Goal: Task Accomplishment & Management: Use online tool/utility

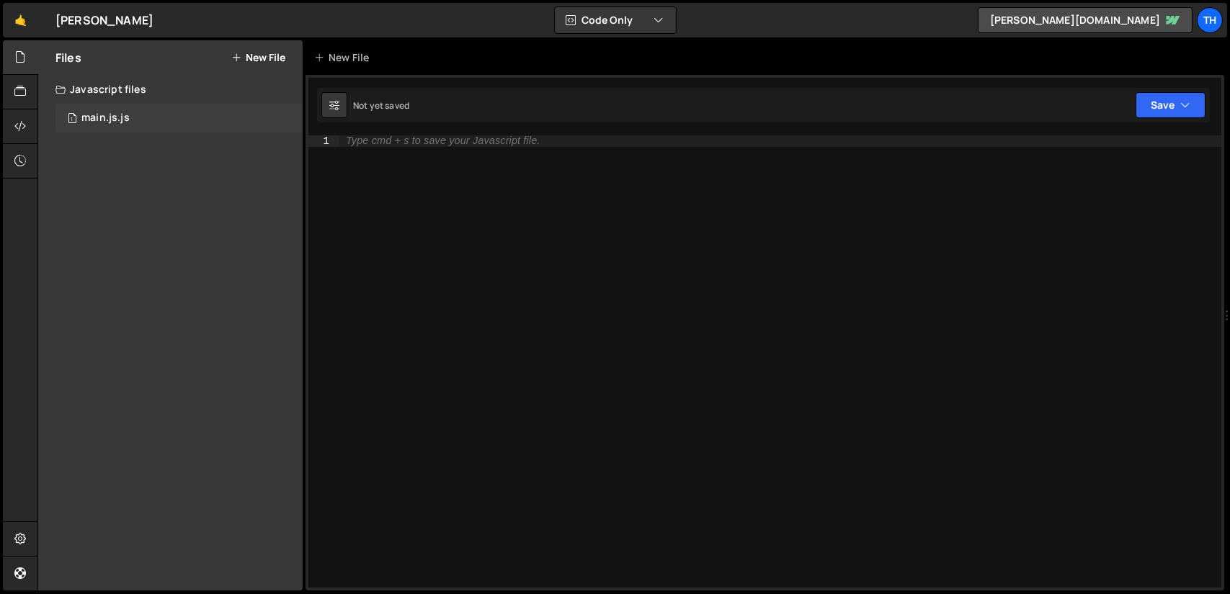
click at [112, 127] on div "1 main.js.js 0" at bounding box center [178, 118] width 247 height 29
click at [176, 108] on div "1 main.js.js 0" at bounding box center [178, 118] width 247 height 29
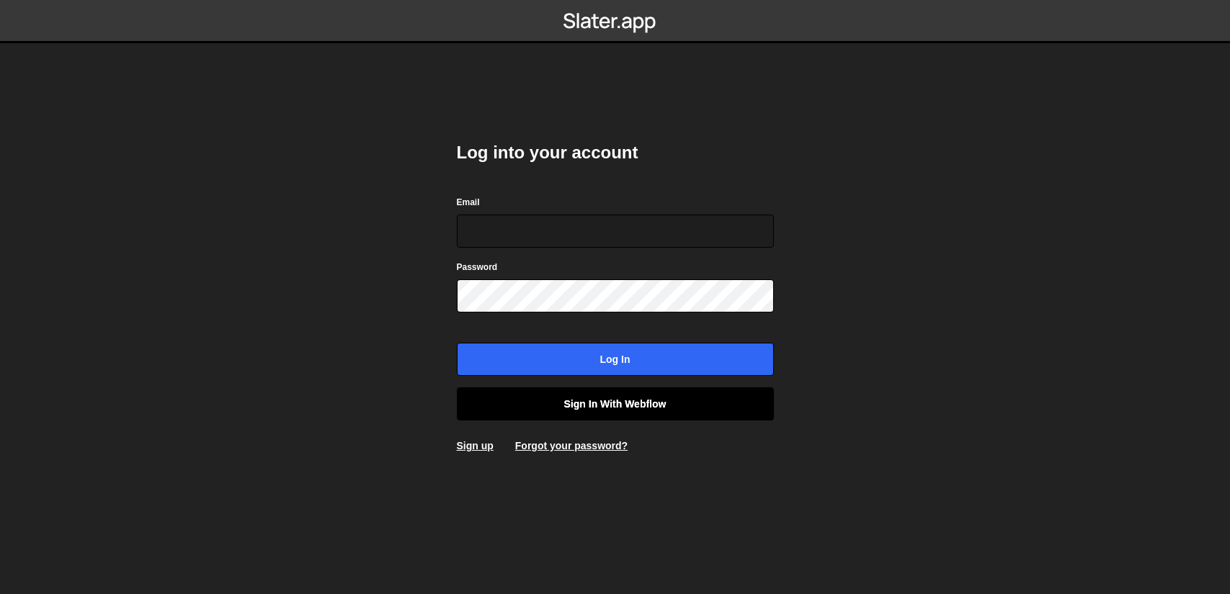
click at [583, 403] on link "Sign in with Webflow" at bounding box center [615, 404] width 317 height 33
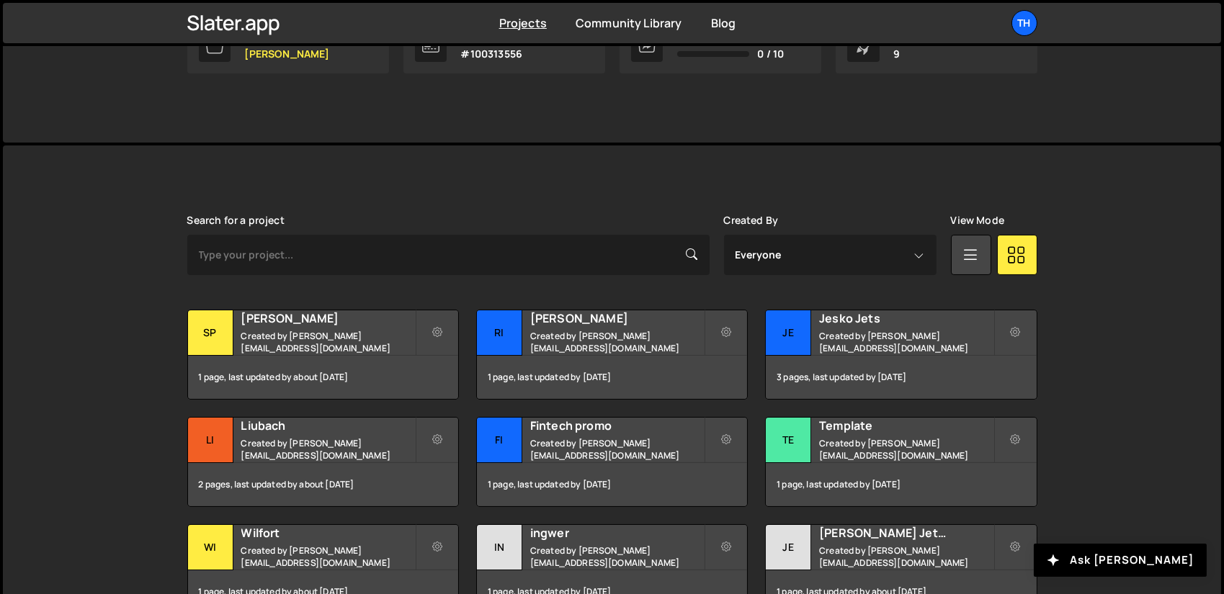
scroll to position [360, 0]
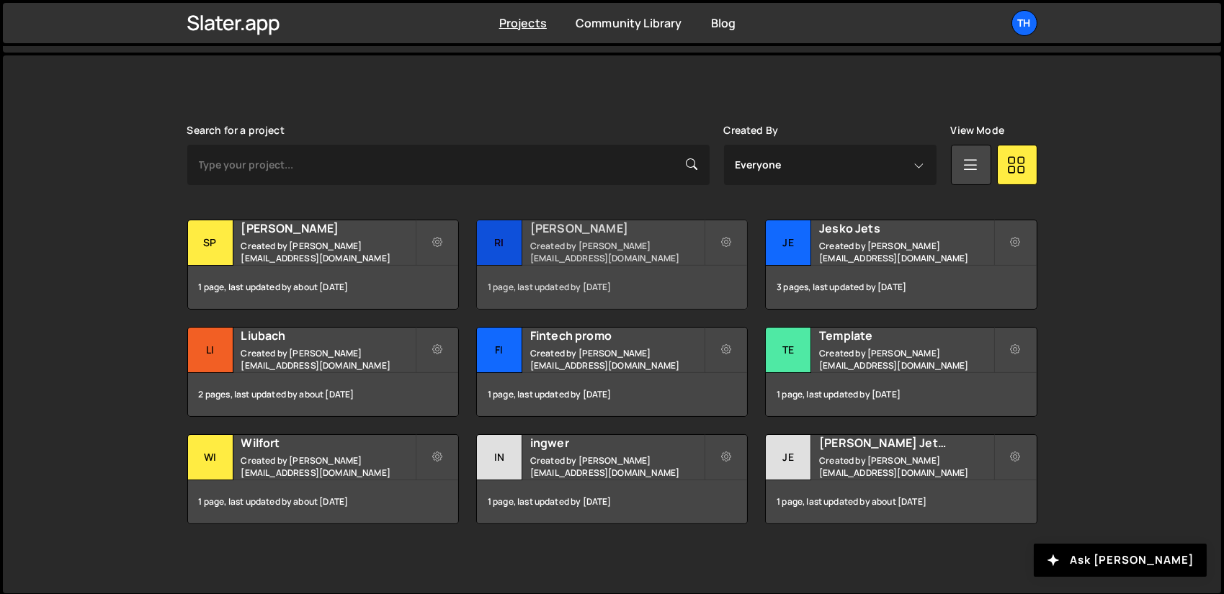
click at [583, 236] on div "Rivens Created by ivanchopei@thefirstthelast.agency" at bounding box center [612, 242] width 270 height 45
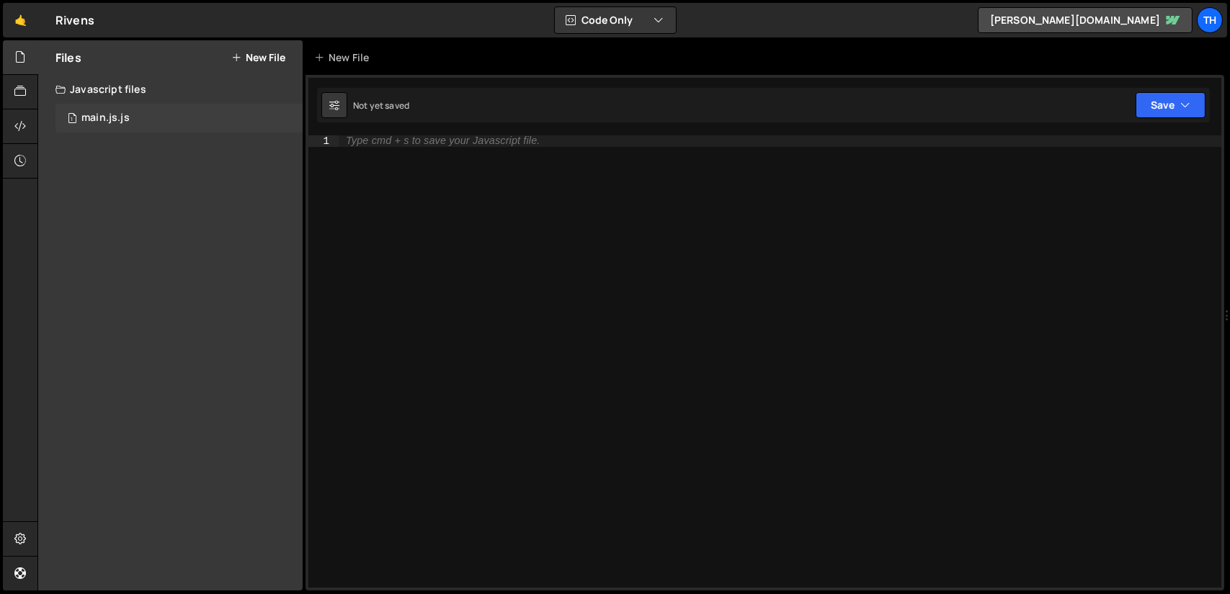
click at [155, 114] on div "1 main.js.js 0" at bounding box center [178, 118] width 247 height 29
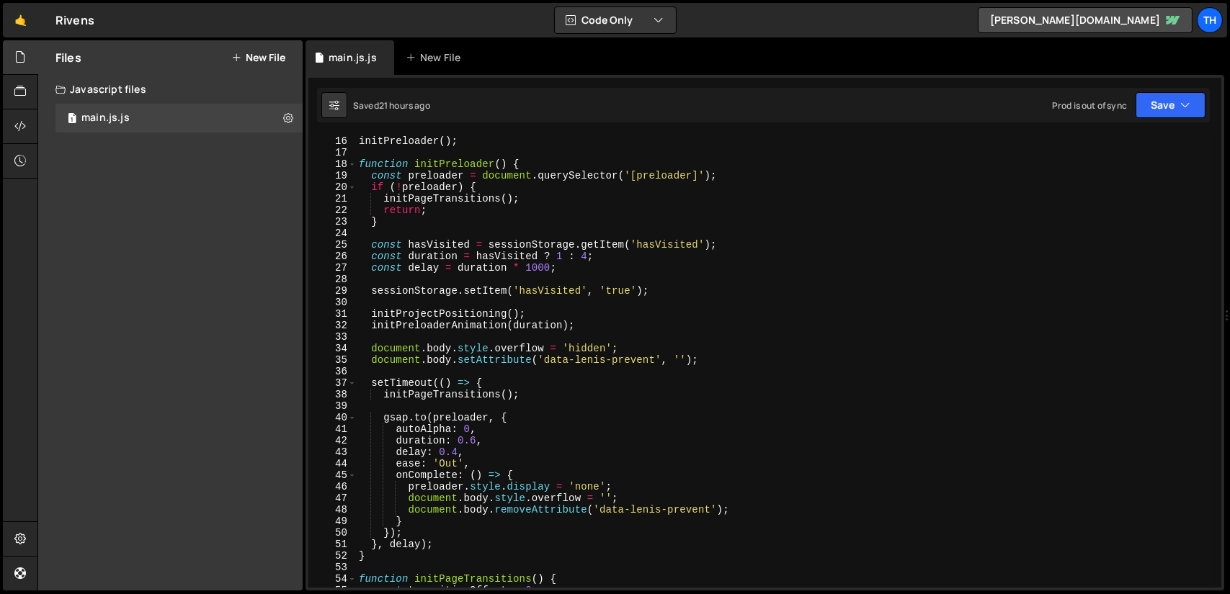
scroll to position [43, 0]
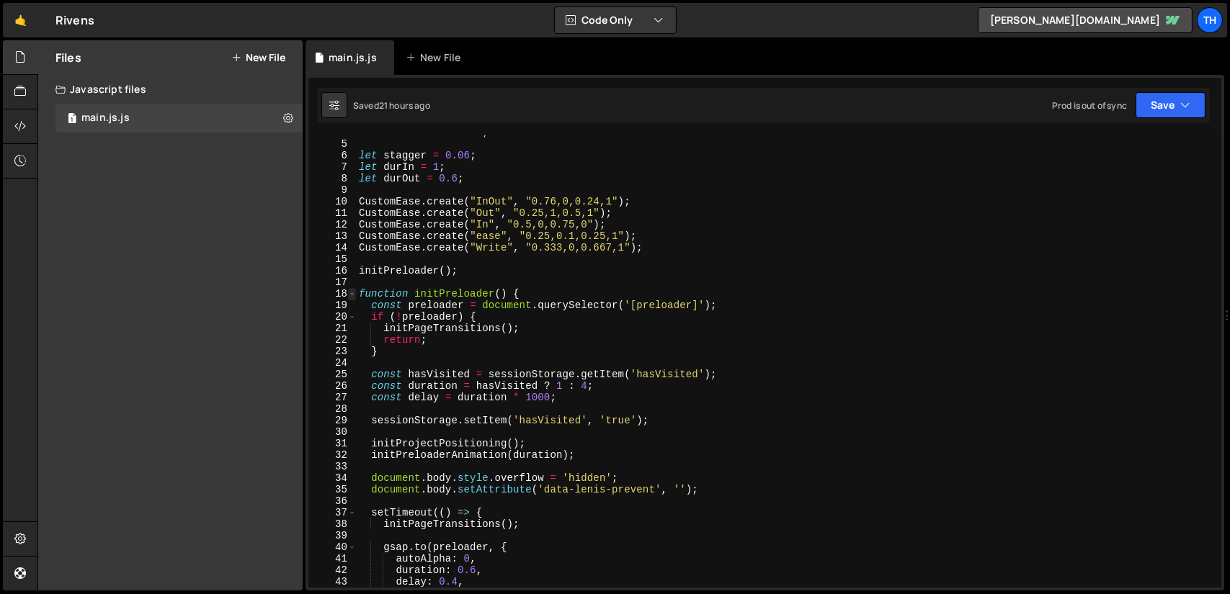
type textarea "gsap.registerPlugin(ScrollTrigger, CustomEase, SplitText);"
click at [354, 290] on span at bounding box center [352, 294] width 8 height 12
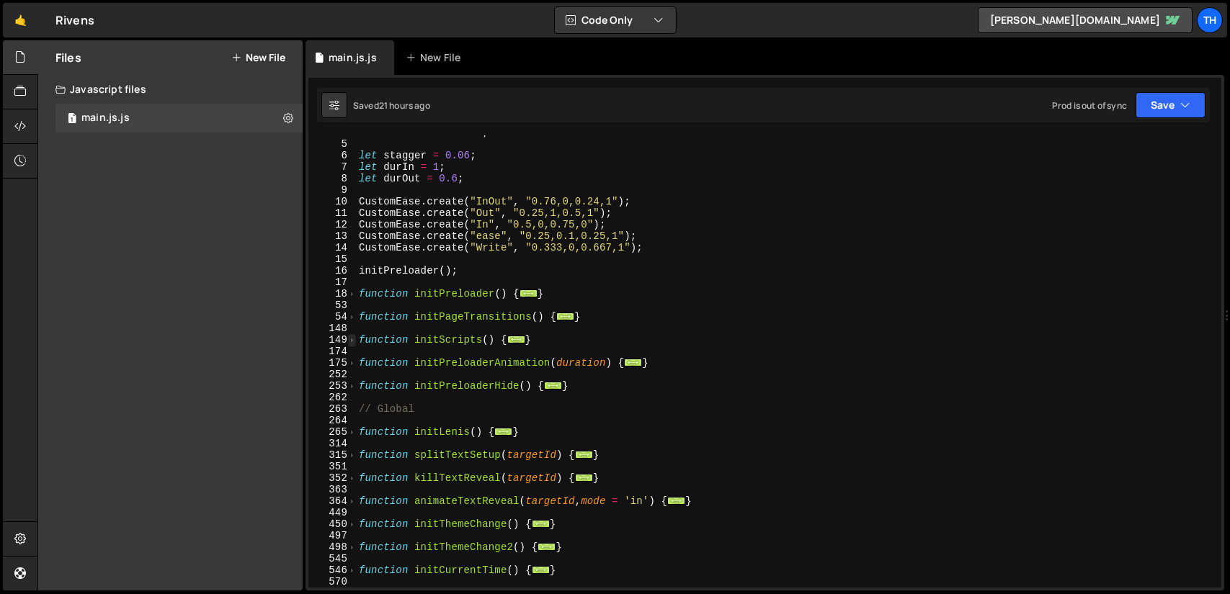
click at [352, 339] on span at bounding box center [352, 340] width 8 height 12
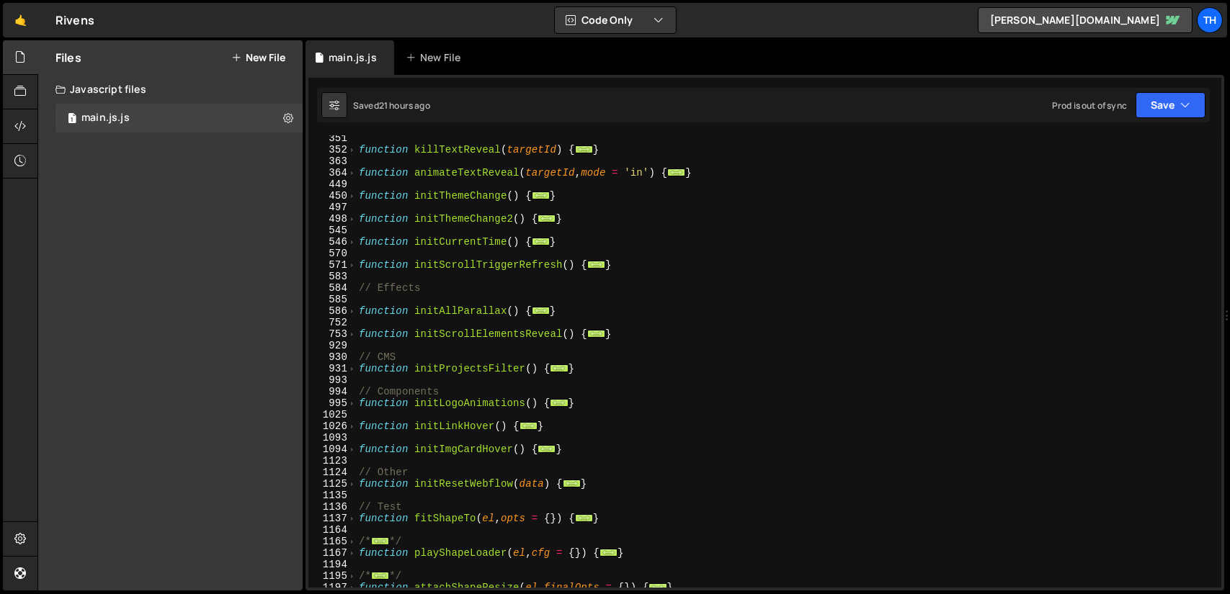
scroll to position [778, 0]
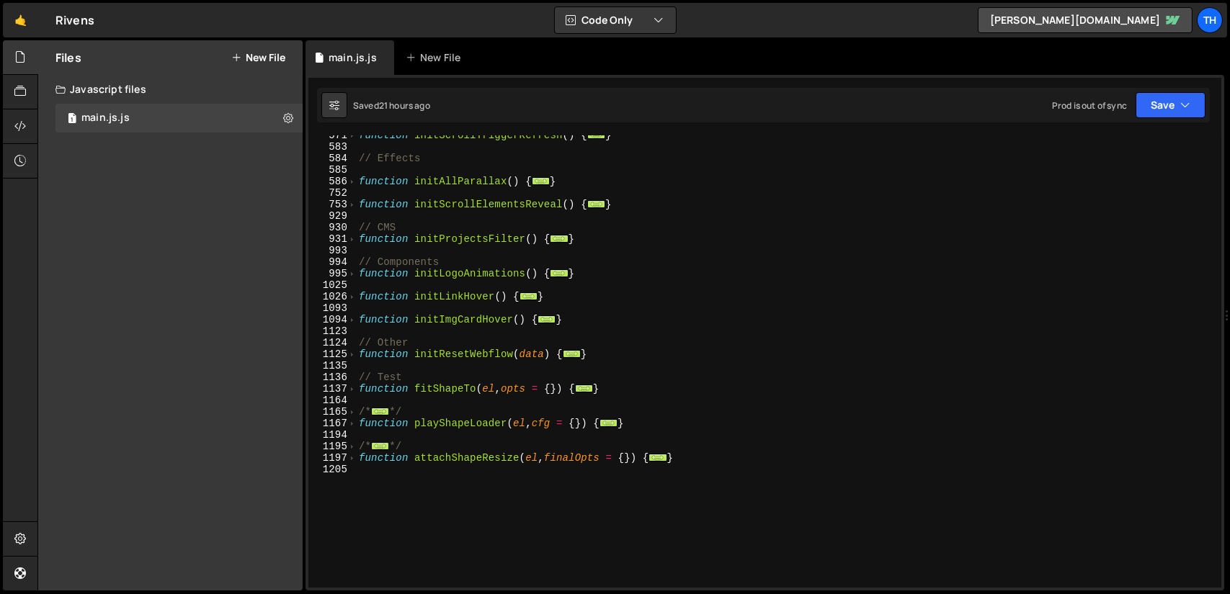
click at [519, 482] on div "function initScrollTriggerRefresh ( ) { ... } // Effects function initAllParall…" at bounding box center [785, 367] width 859 height 475
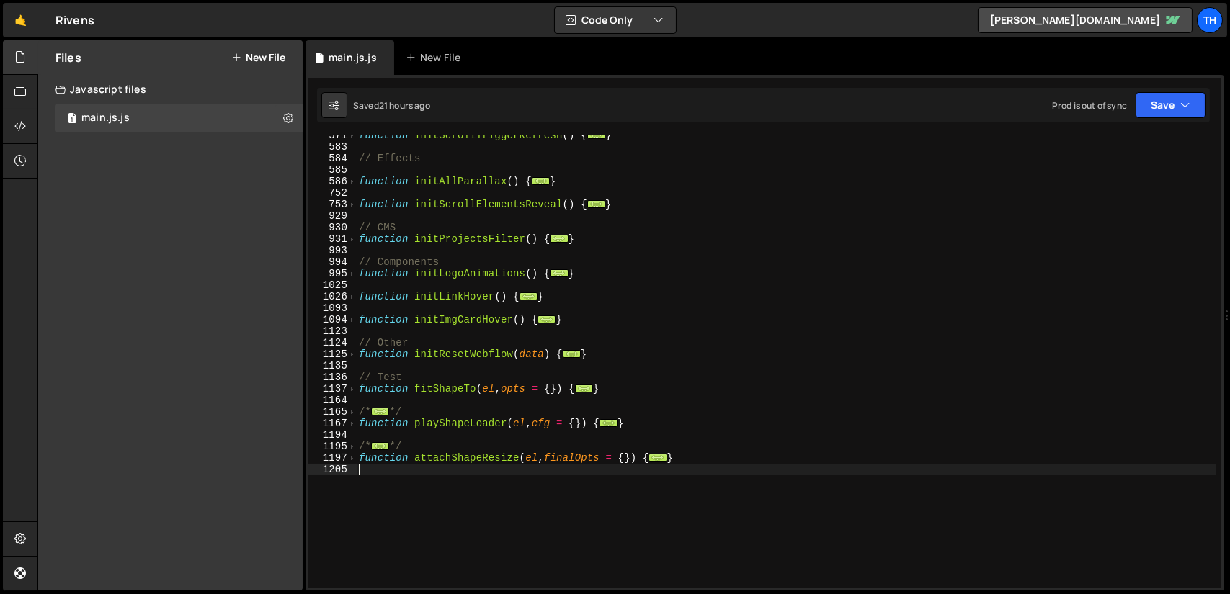
click at [459, 407] on div "function initScrollTriggerRefresh ( ) { ... } // Effects function initAllParall…" at bounding box center [785, 367] width 859 height 475
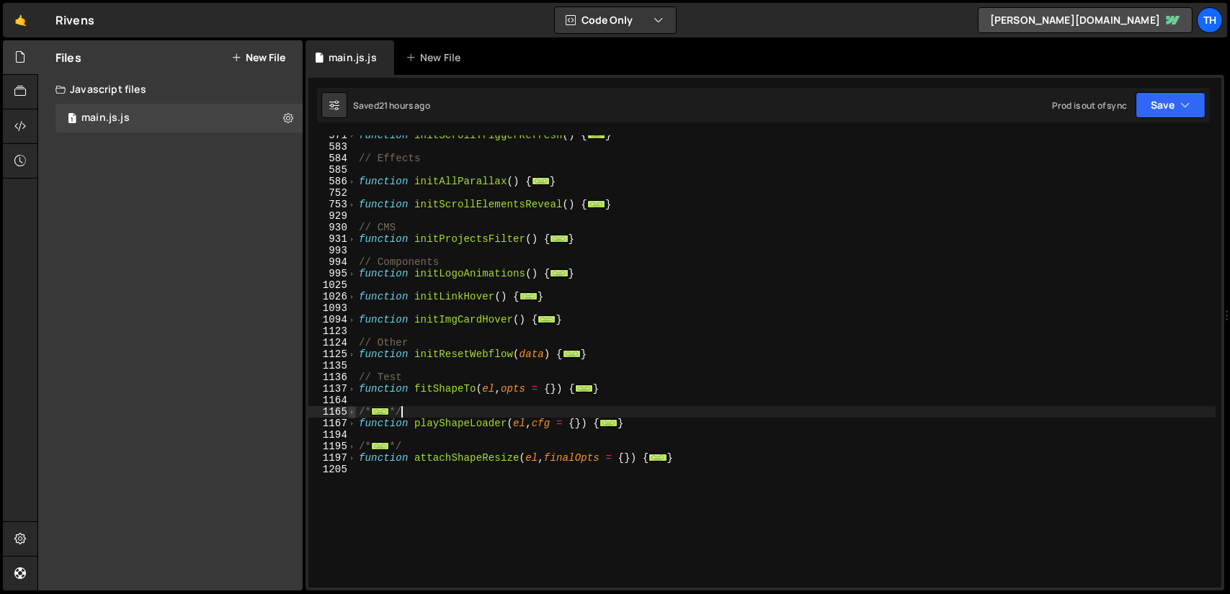
click at [353, 408] on span at bounding box center [352, 412] width 8 height 12
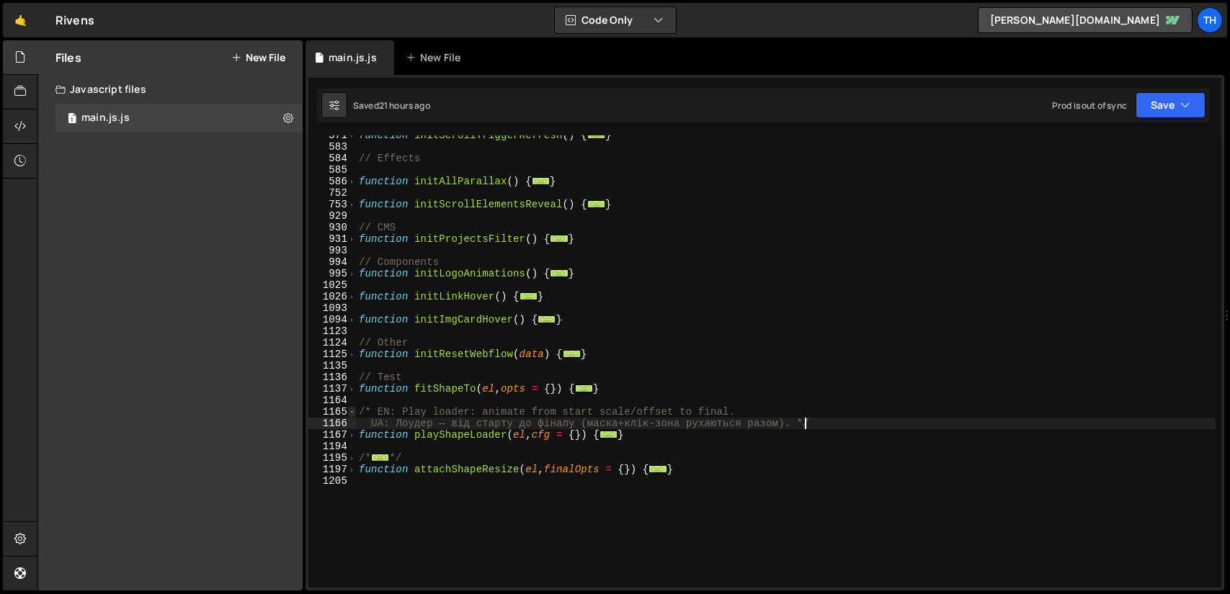
click at [353, 408] on span at bounding box center [352, 412] width 8 height 12
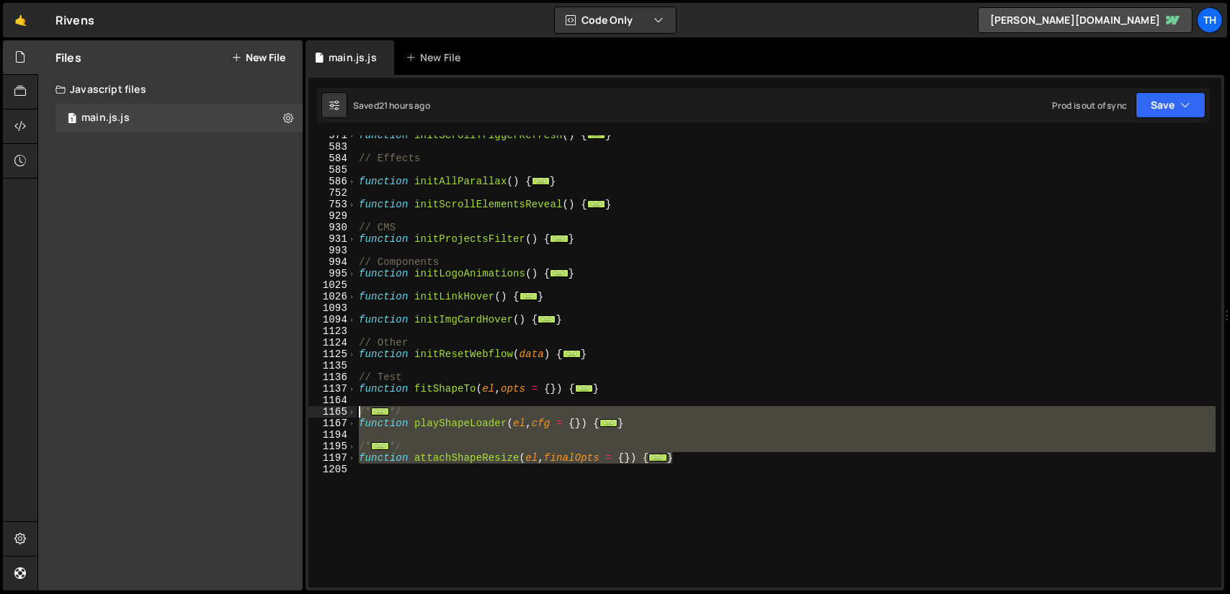
drag, startPoint x: 694, startPoint y: 461, endPoint x: 346, endPoint y: 409, distance: 351.8
click at [346, 409] on div "UA: Лоудер — від старту до фіналу (маска+клік-зона рухаються разом). */ 571 583…" at bounding box center [764, 361] width 913 height 452
type textarea "/* EN: Play loader: animate from start scale/offset to final. UA: Лоудер — від …"
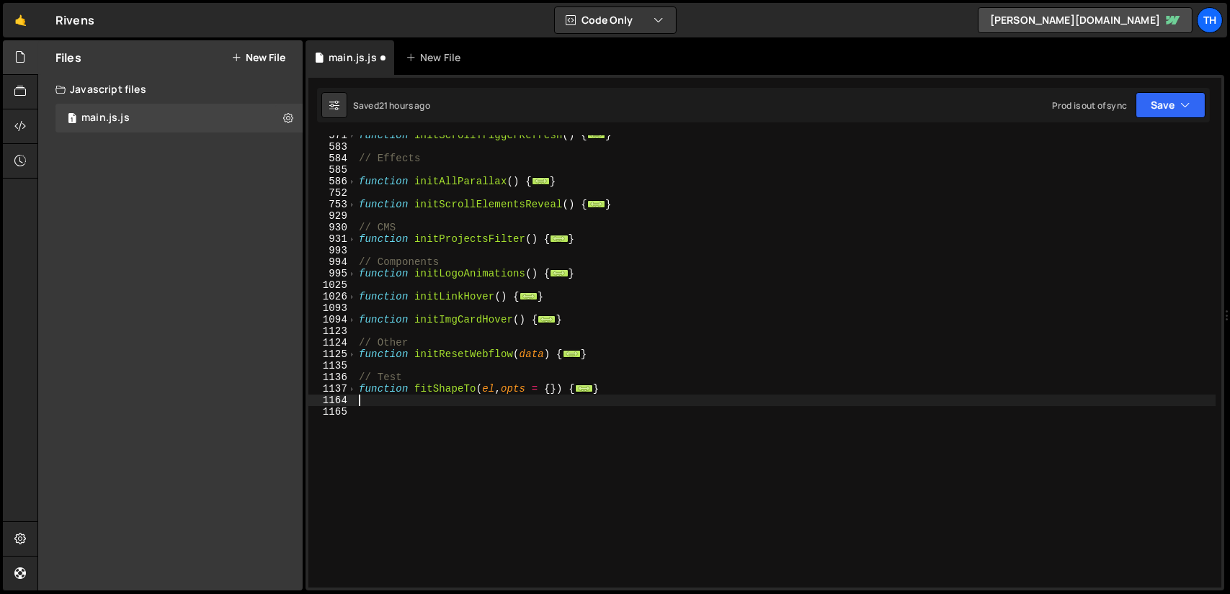
paste textarea "}"
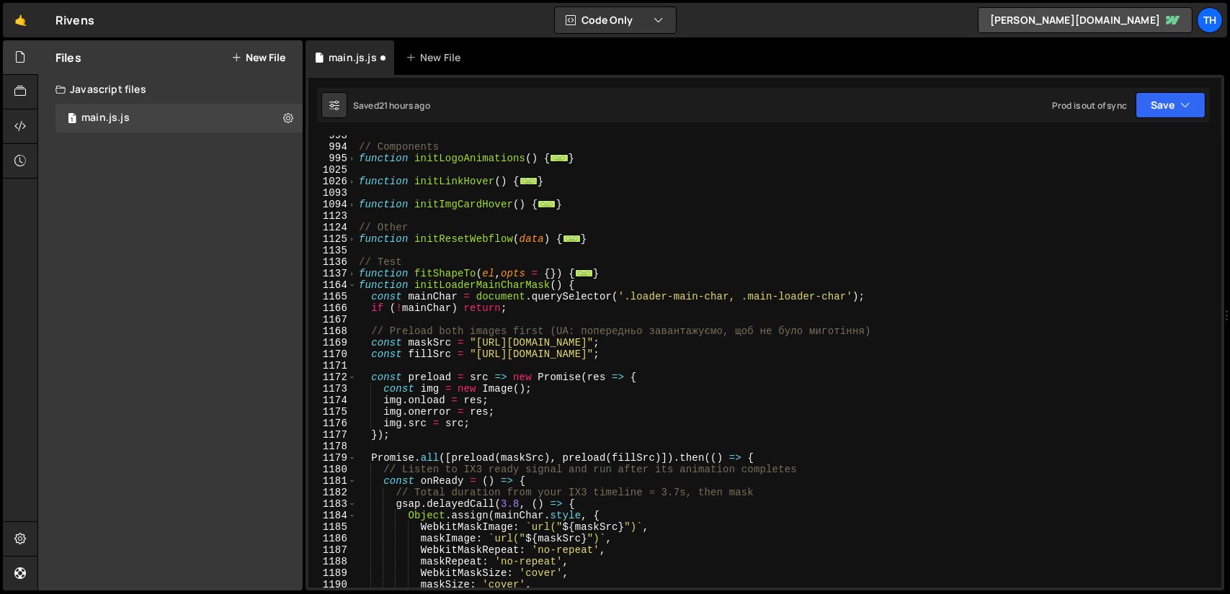
scroll to position [850, 0]
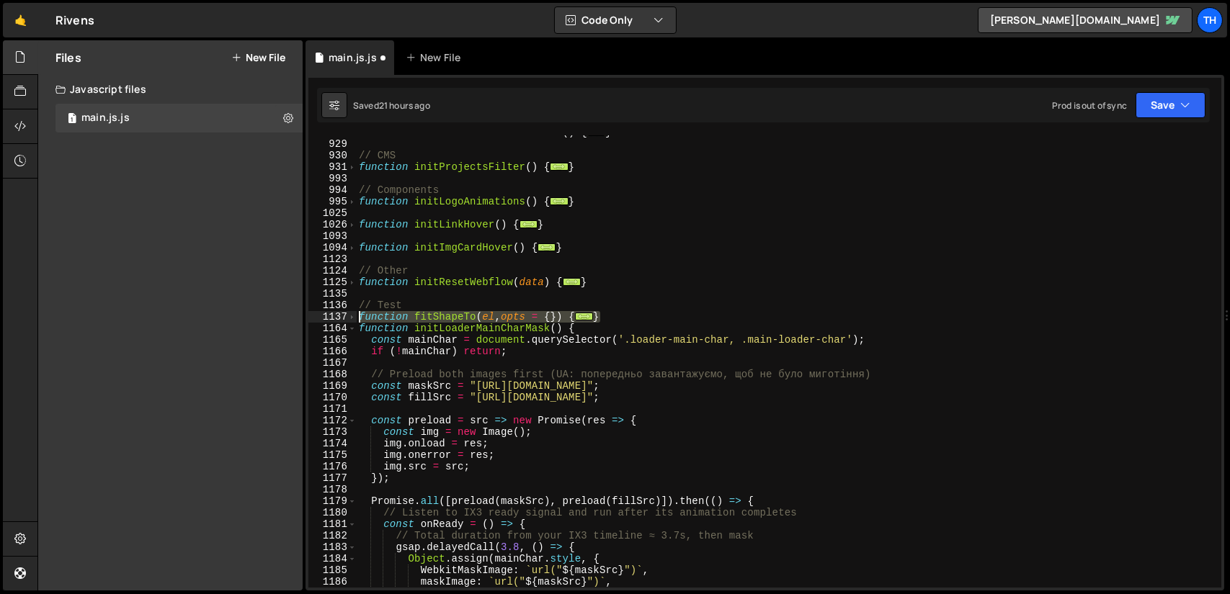
drag, startPoint x: 631, startPoint y: 311, endPoint x: 334, endPoint y: 313, distance: 296.8
click at [334, 313] on div "} 753 929 930 931 993 994 995 1025 1026 1093 1094 1123 1124 1125 1135 1136 1137…" at bounding box center [764, 361] width 913 height 452
type textarea "function fitShapeTo(el, opts = {}) { const target = (typeof el === 'string') ? …"
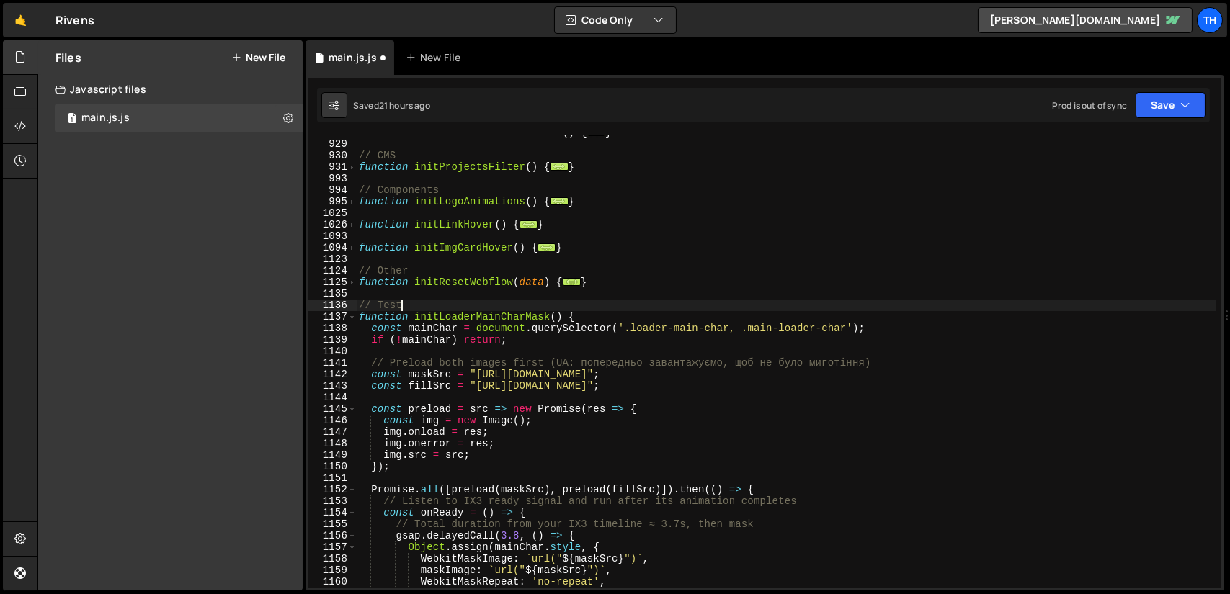
click at [493, 310] on div "function initScrollElementsReveal ( ) { ... } // CMS function initProjectsFilte…" at bounding box center [785, 364] width 859 height 475
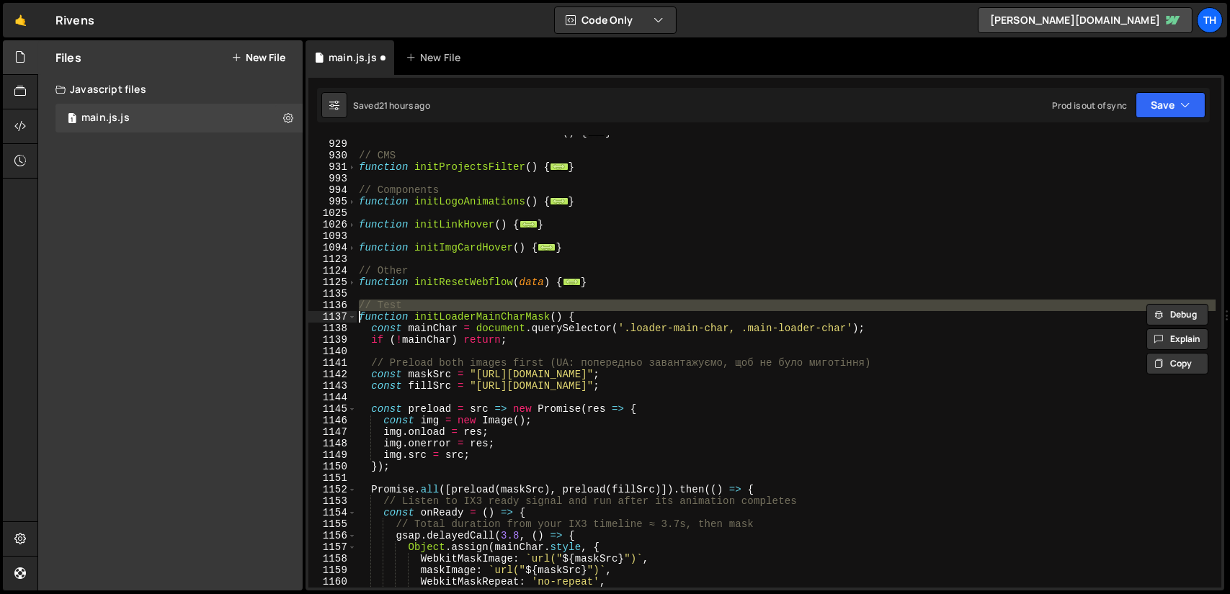
click at [493, 310] on div "function initScrollElementsReveal ( ) { ... } // CMS function initProjectsFilte…" at bounding box center [785, 364] width 859 height 475
click at [492, 318] on div "function initScrollElementsReveal ( ) { ... } // CMS function initProjectsFilte…" at bounding box center [785, 364] width 859 height 475
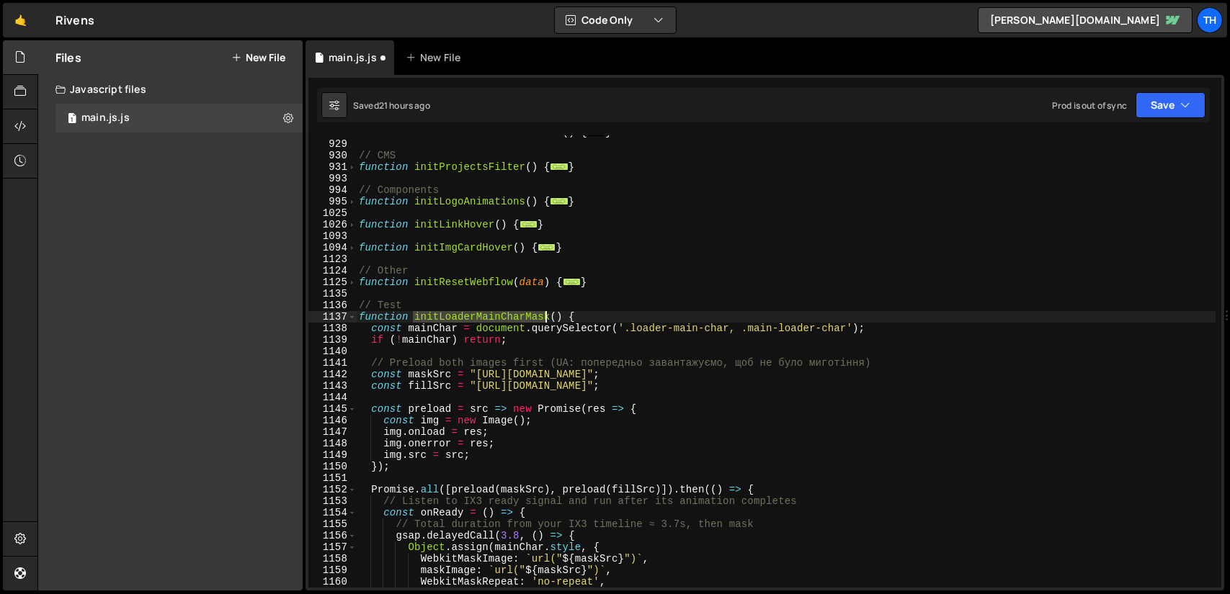
click at [492, 318] on div "function initScrollElementsReveal ( ) { ... } // CMS function initProjectsFilte…" at bounding box center [785, 364] width 859 height 475
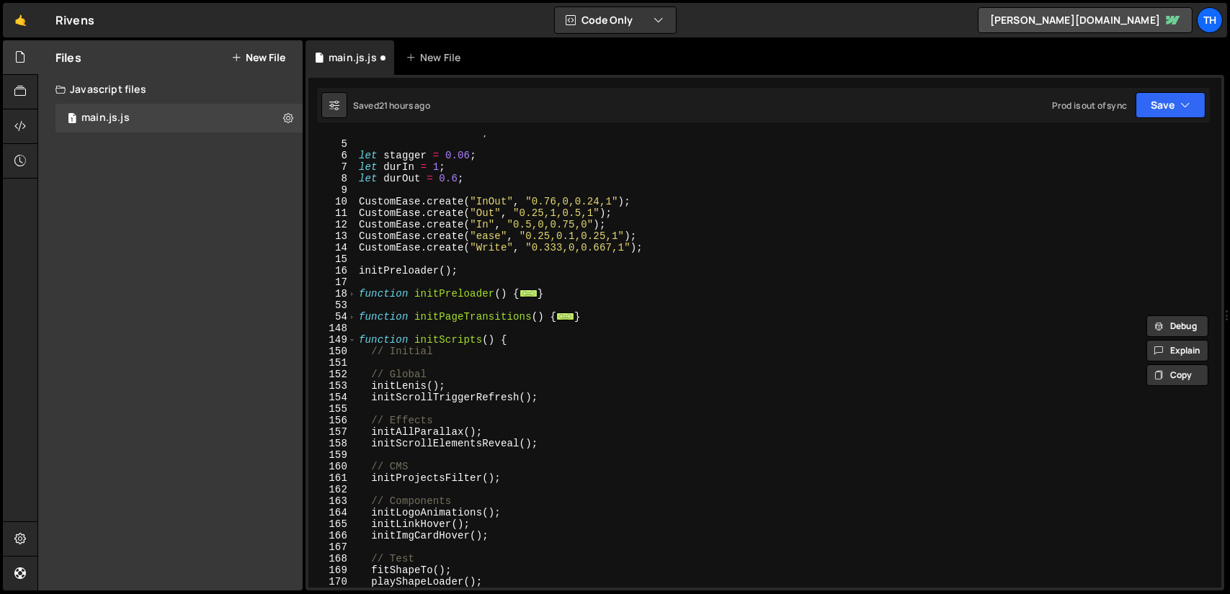
scroll to position [130, 0]
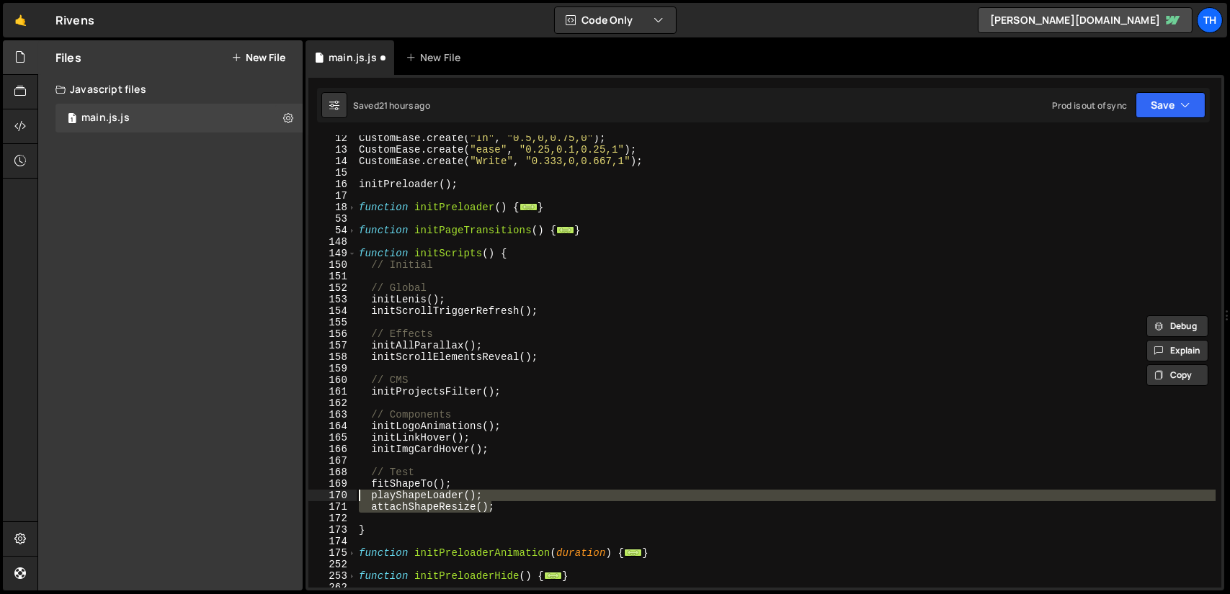
drag, startPoint x: 494, startPoint y: 503, endPoint x: 340, endPoint y: 493, distance: 154.5
click at [340, 493] on div "function initLoaderMainCharMask() { 12 13 14 15 16 17 18 53 54 148 149 150 151 …" at bounding box center [764, 361] width 913 height 452
type textarea "playShapeLoader(); attachShapeResize();"
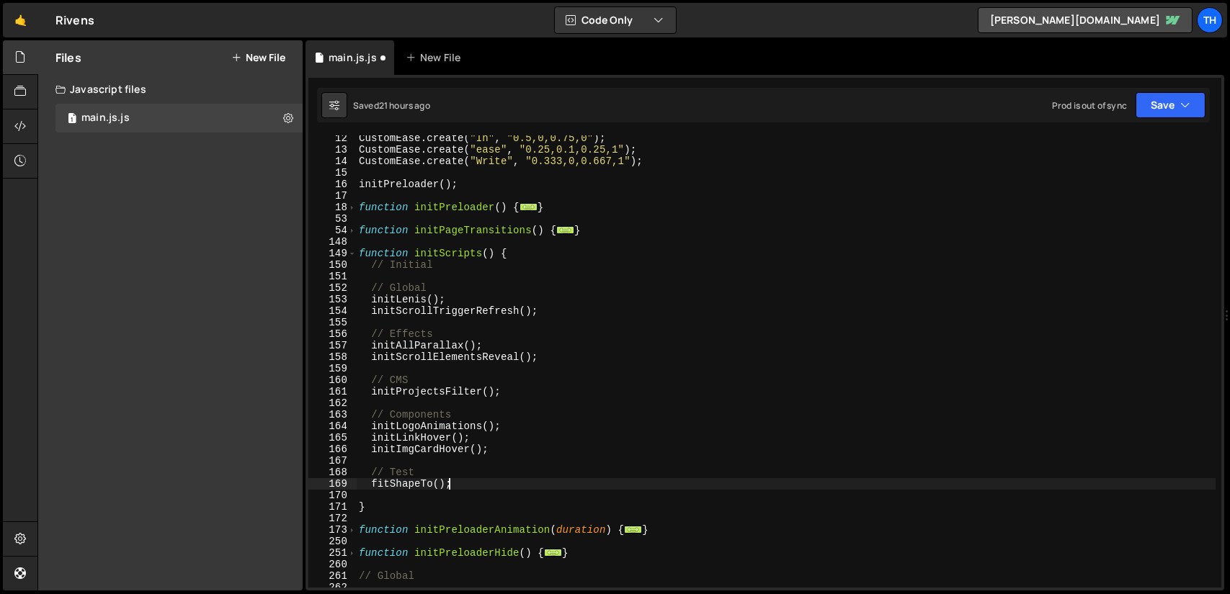
click at [388, 483] on div "CustomEase . create ( "In" , "0.5,0,0.75,0" ) ; CustomEase . create ( "ease" , …" at bounding box center [785, 370] width 859 height 475
paste textarea "initLoaderMainCharMask"
click at [1158, 104] on button "Save" at bounding box center [1170, 105] width 70 height 26
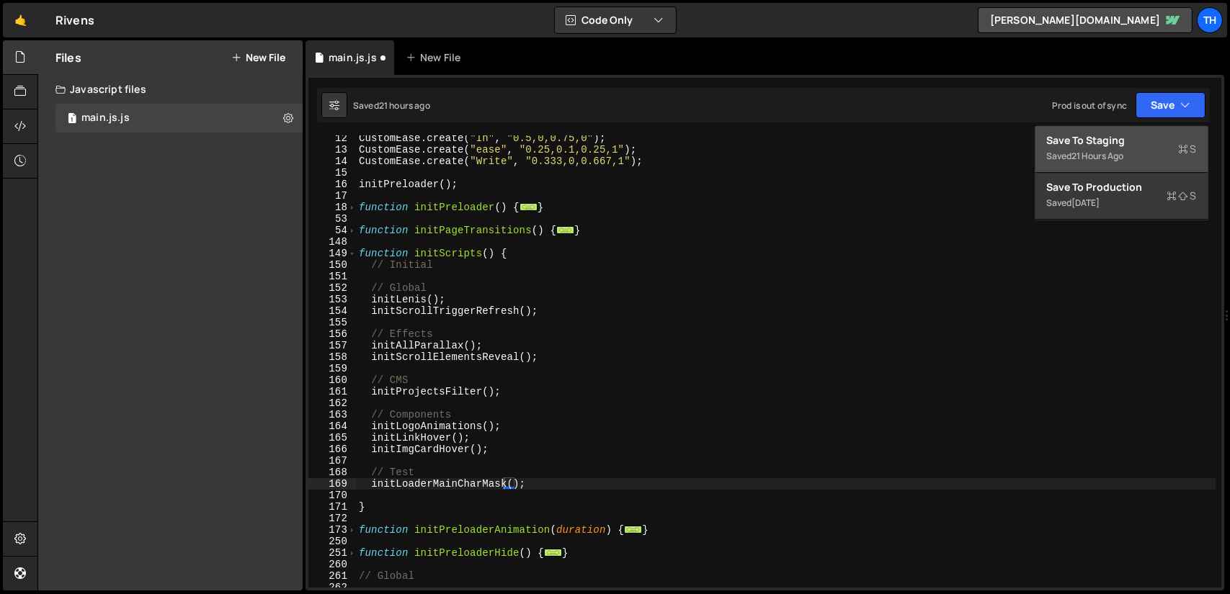
click at [1112, 140] on div "Save to Staging S" at bounding box center [1122, 140] width 150 height 14
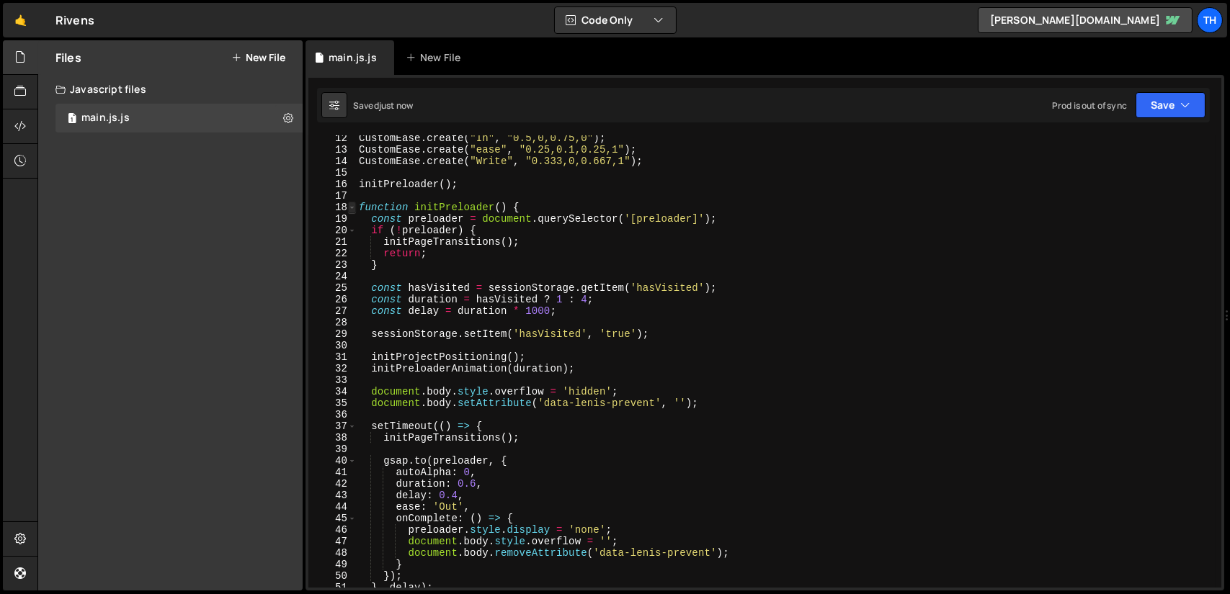
click at [354, 210] on span at bounding box center [352, 208] width 8 height 12
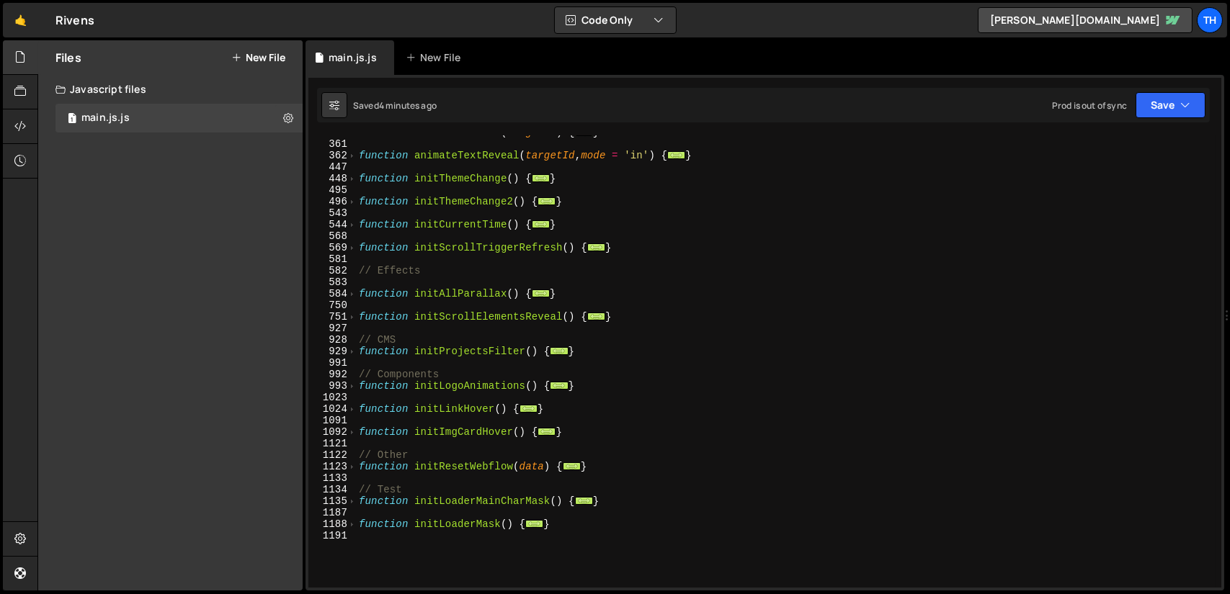
scroll to position [432, 0]
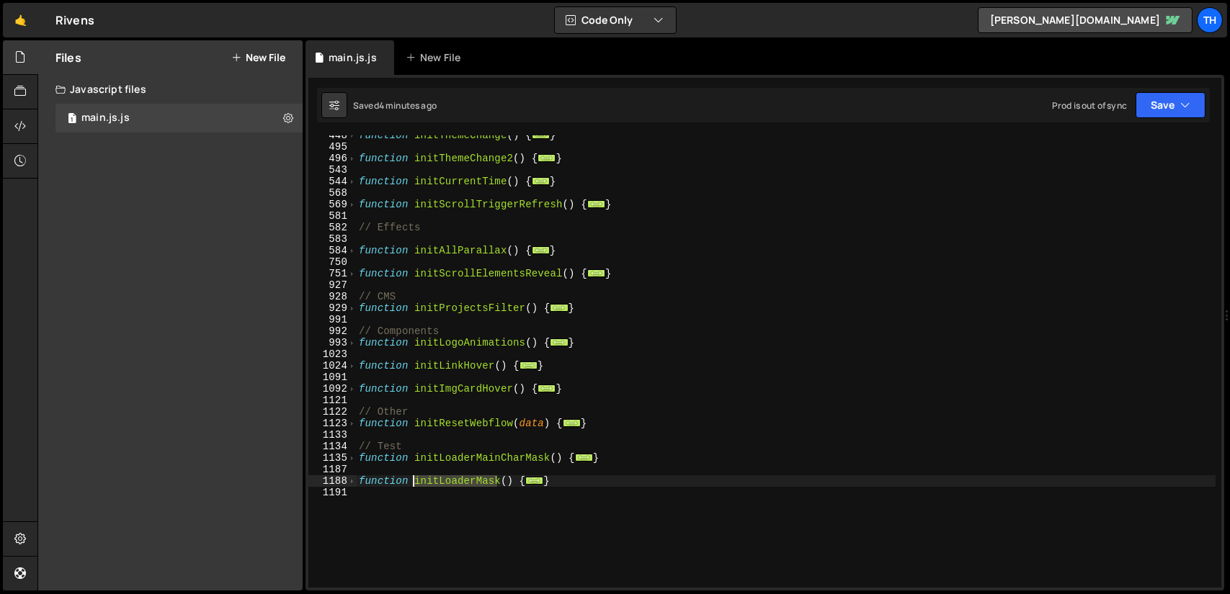
drag, startPoint x: 496, startPoint y: 479, endPoint x: 412, endPoint y: 483, distance: 84.4
click at [412, 483] on div "function initThemeChange ( ) { ... } function initThemeChange2 ( ) { ... } func…" at bounding box center [785, 367] width 859 height 475
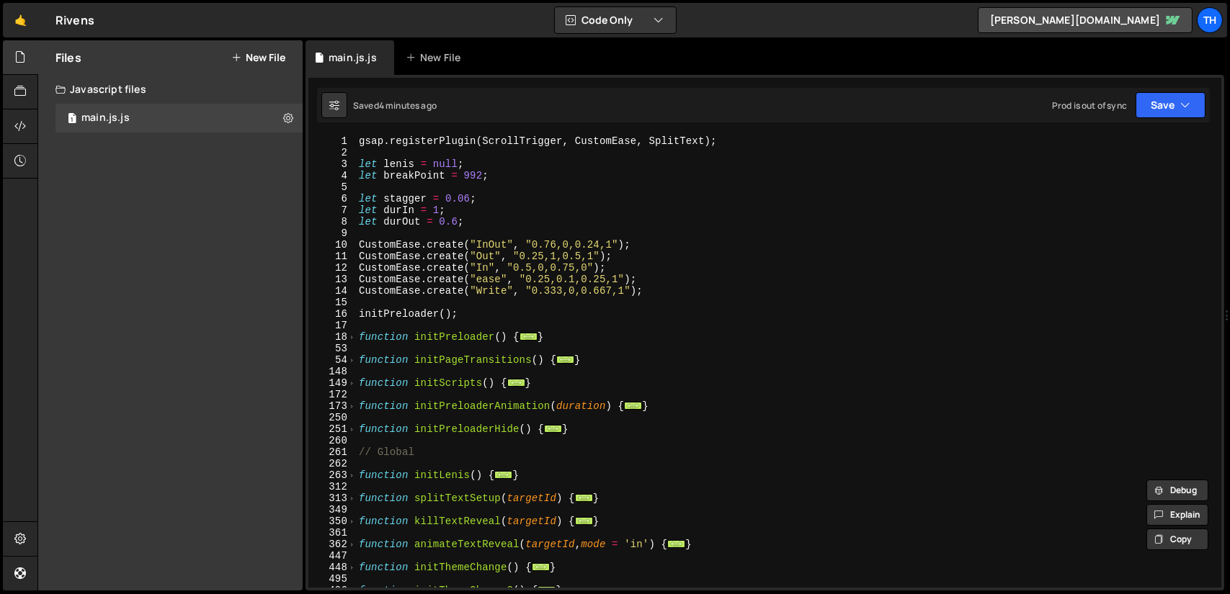
scroll to position [0, 0]
click at [353, 385] on span at bounding box center [352, 383] width 8 height 12
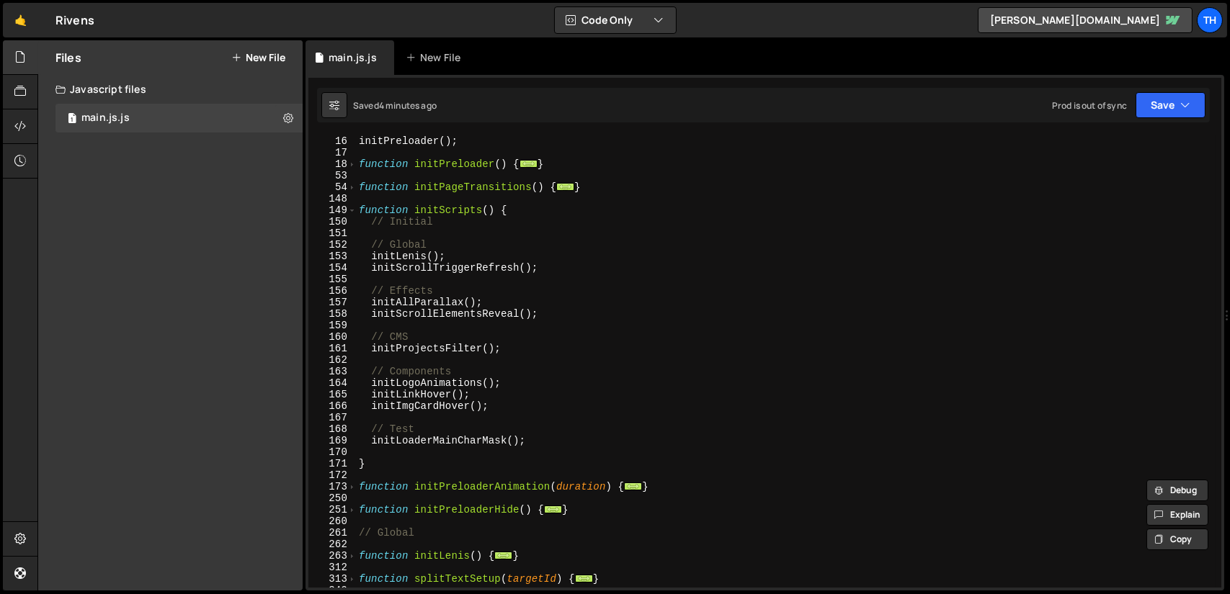
scroll to position [216, 0]
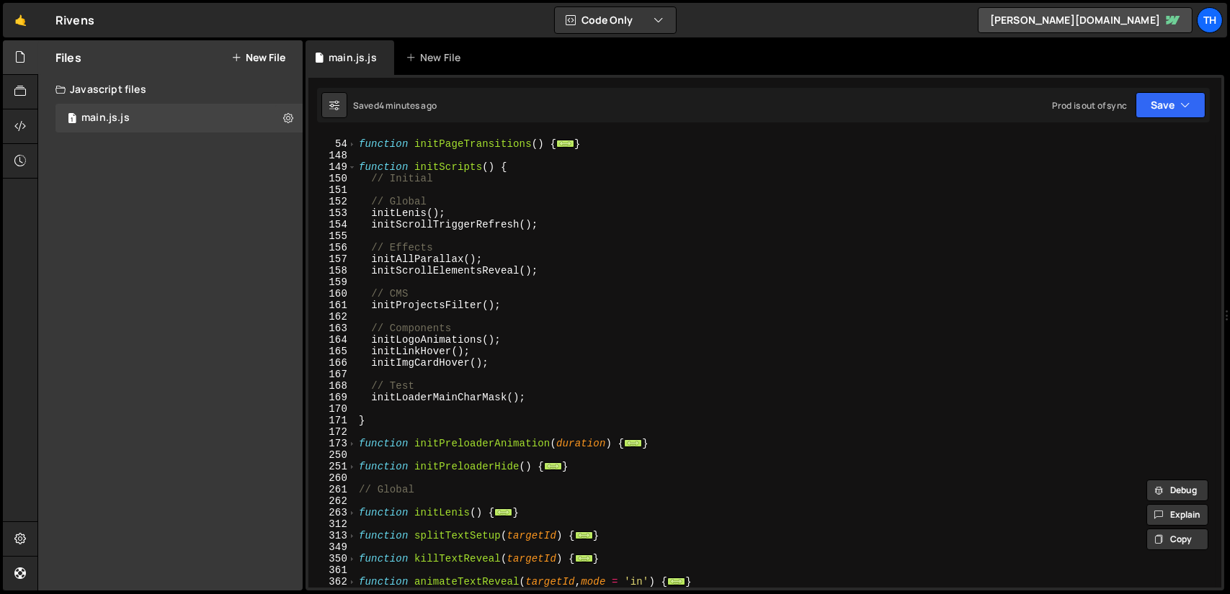
click at [543, 396] on div "function initPageTransitions ( ) { ... } function initScripts ( ) { // Initial …" at bounding box center [785, 364] width 859 height 475
type textarea "initLoaderMainCharMask();"
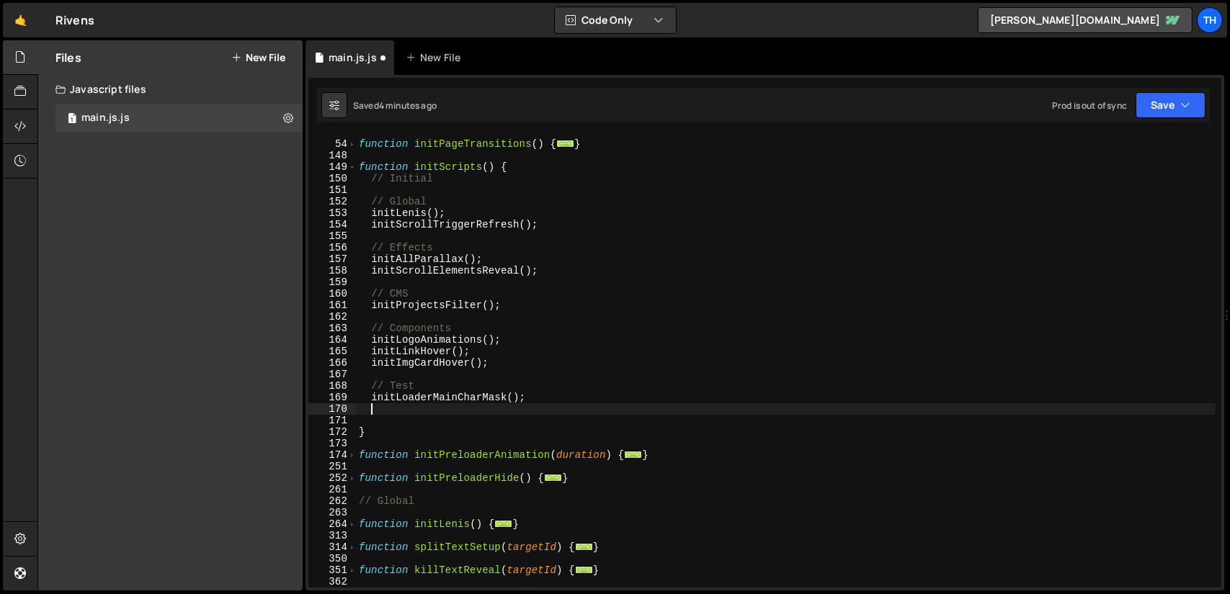
paste textarea "initLoaderMask"
type textarea "initLoaderMask();"
click at [1153, 112] on button "Save" at bounding box center [1170, 105] width 70 height 26
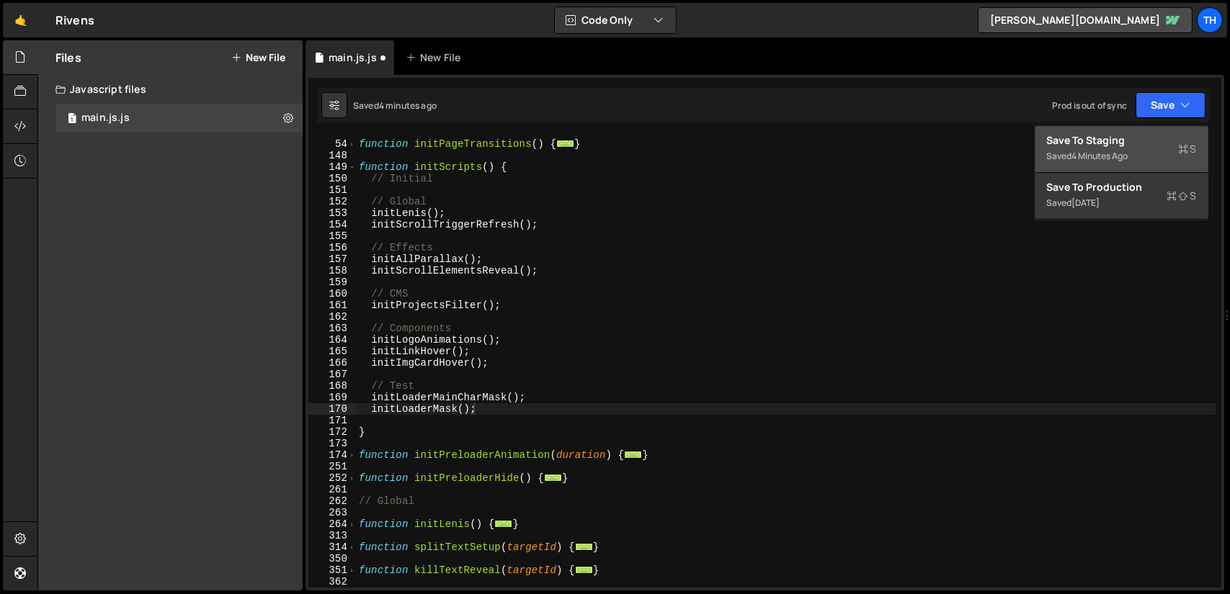
click at [1108, 133] on button "Save to Staging S Saved 4 minutes ago" at bounding box center [1121, 149] width 173 height 47
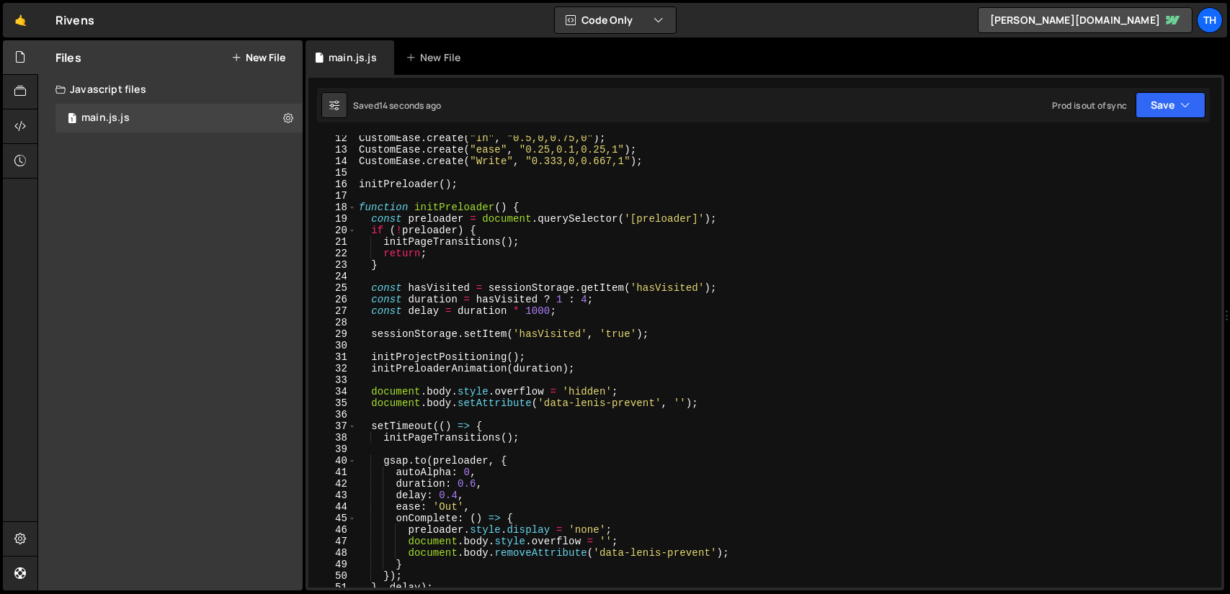
scroll to position [86, 0]
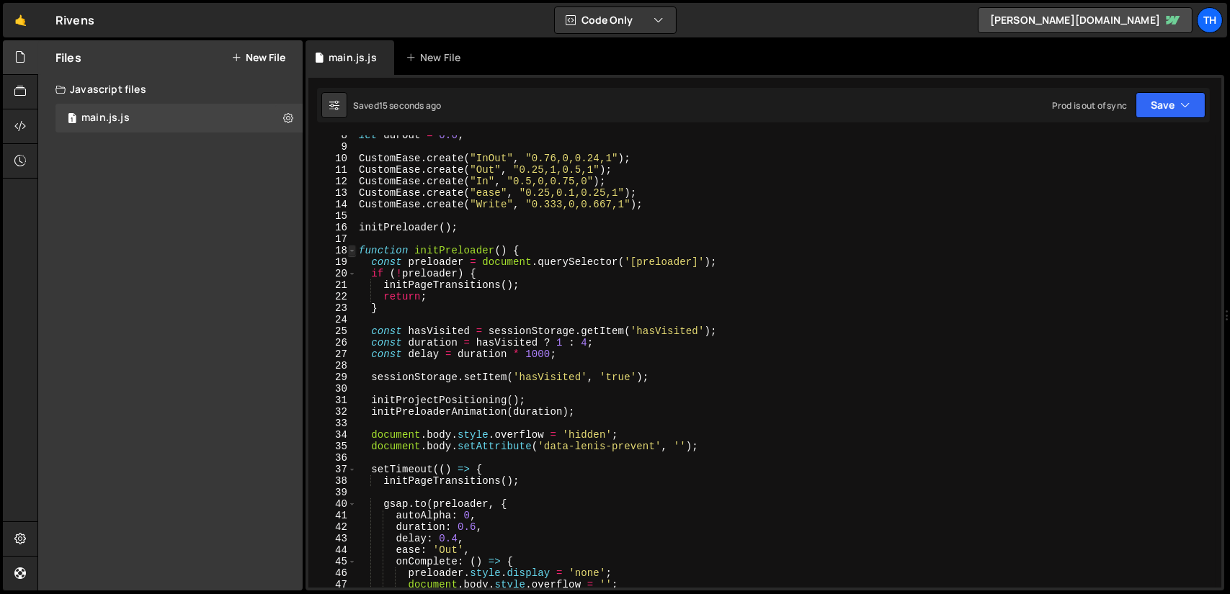
click at [352, 251] on span at bounding box center [352, 251] width 8 height 12
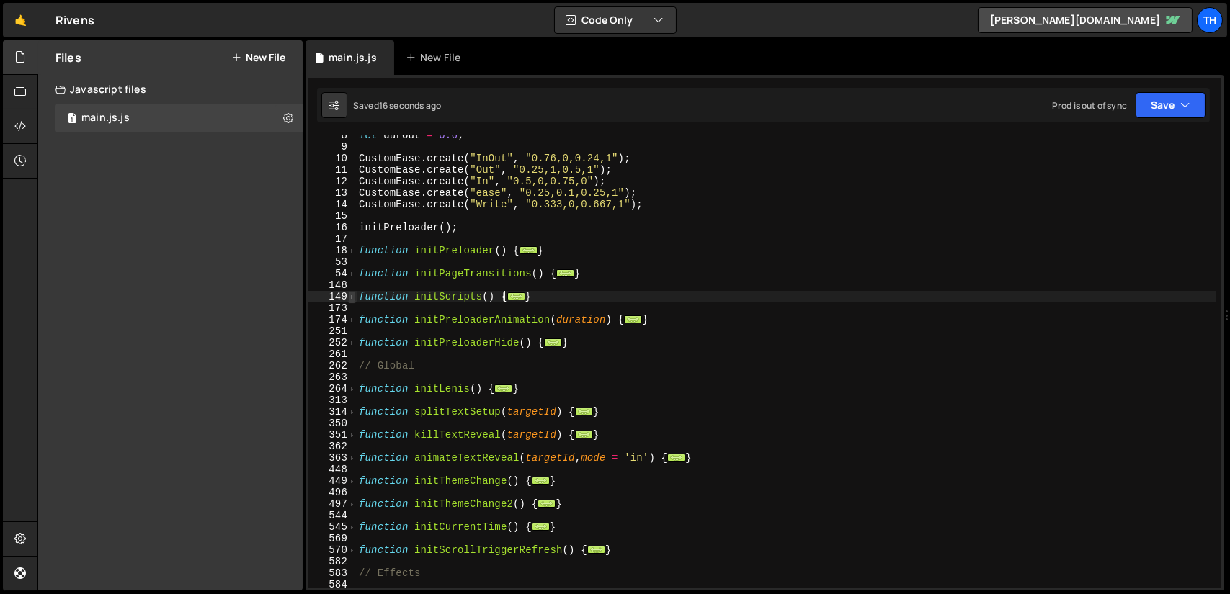
click at [354, 297] on span at bounding box center [352, 297] width 8 height 12
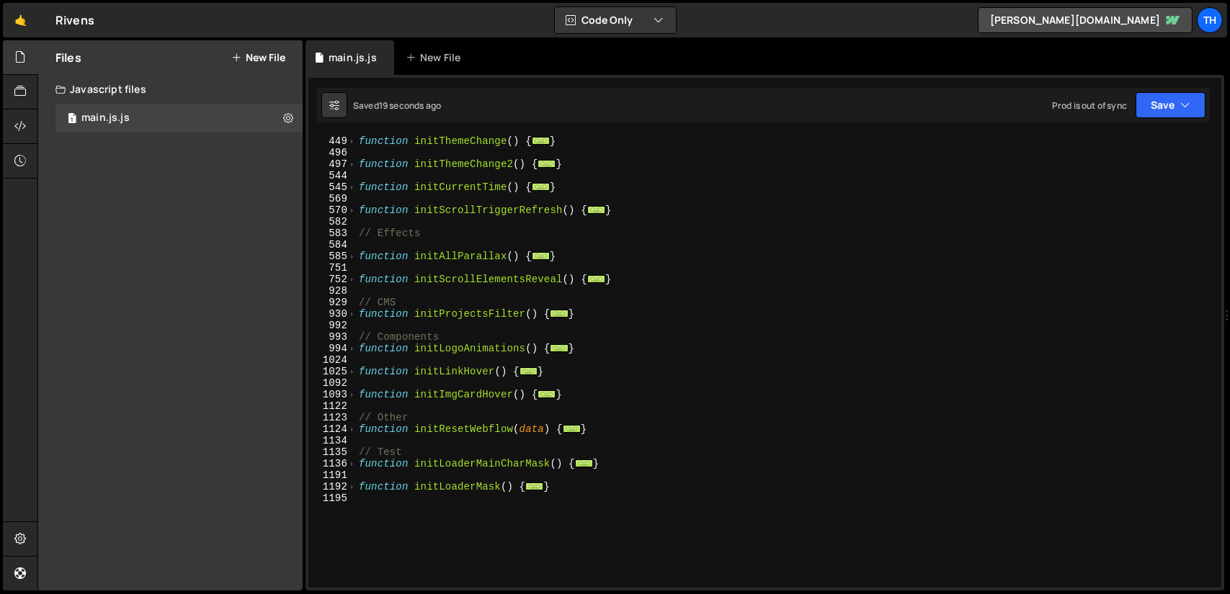
scroll to position [821, 0]
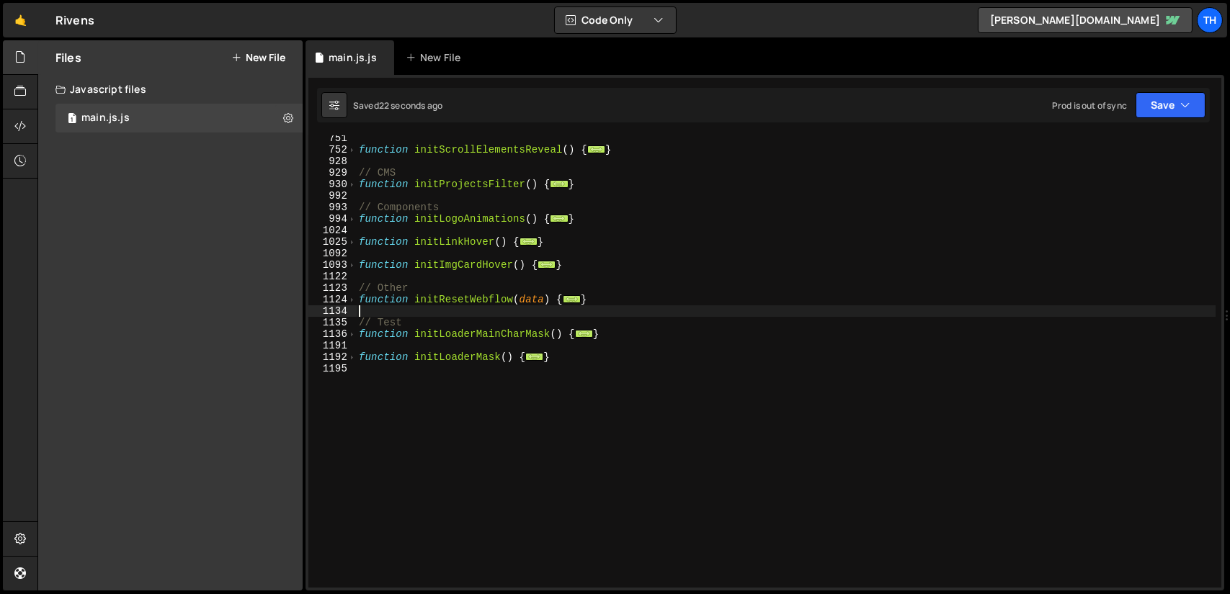
click at [421, 310] on div "function initScrollElementsReveal ( ) { ... } // CMS function initProjectsFilte…" at bounding box center [785, 370] width 859 height 475
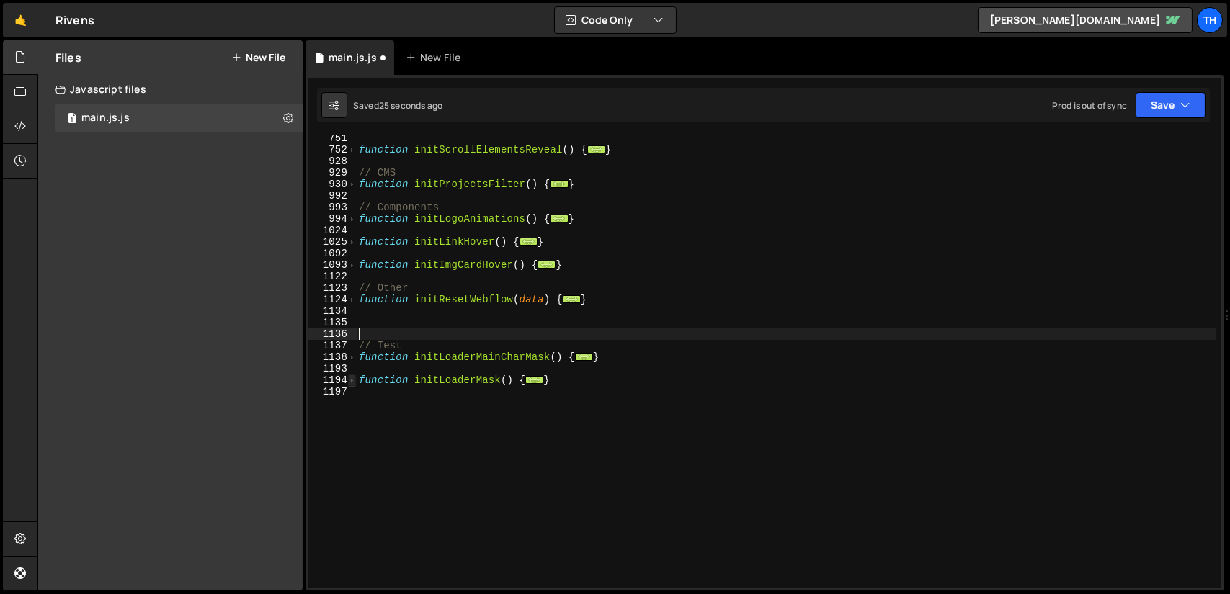
click at [353, 382] on span at bounding box center [352, 381] width 8 height 12
click at [353, 359] on span at bounding box center [352, 358] width 8 height 12
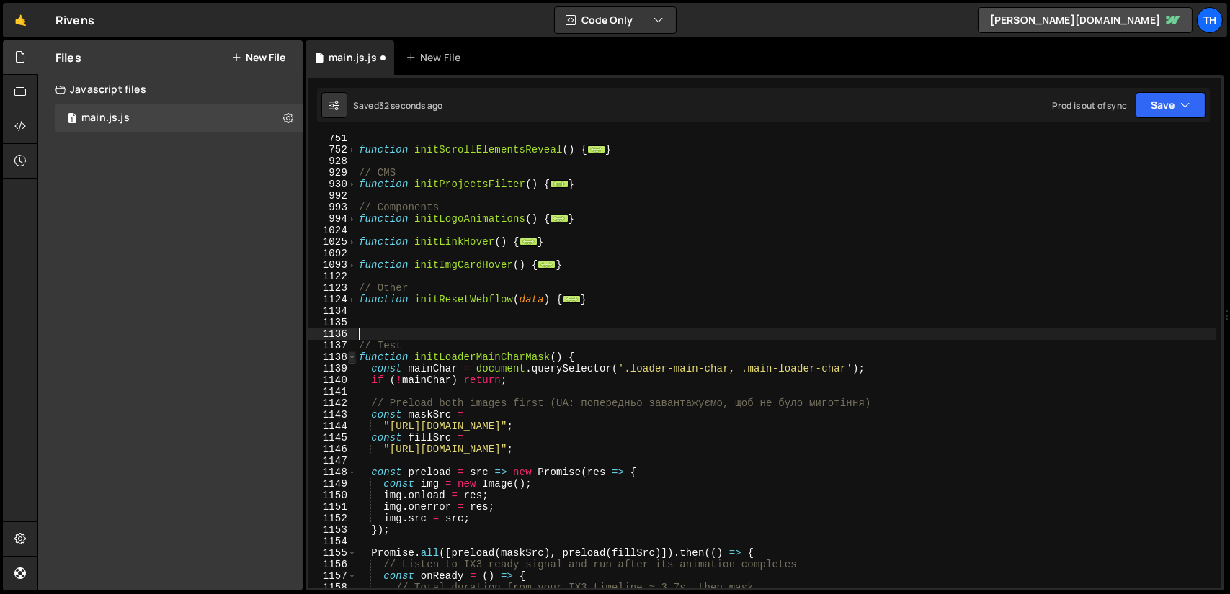
click at [352, 359] on span at bounding box center [352, 358] width 8 height 12
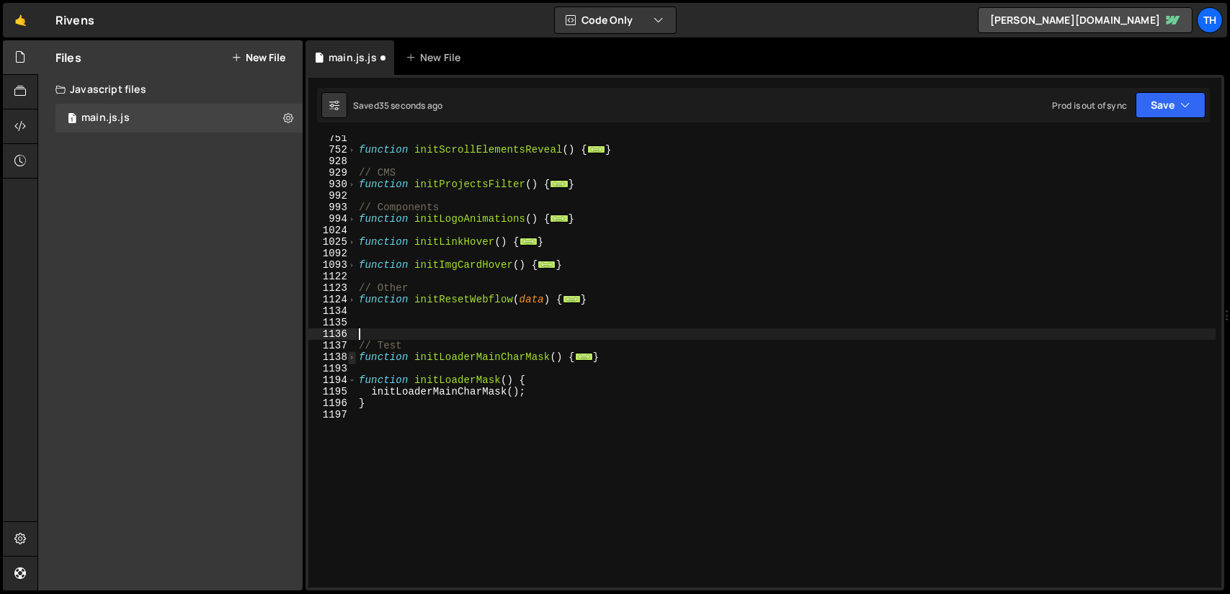
click at [352, 358] on span at bounding box center [352, 358] width 8 height 12
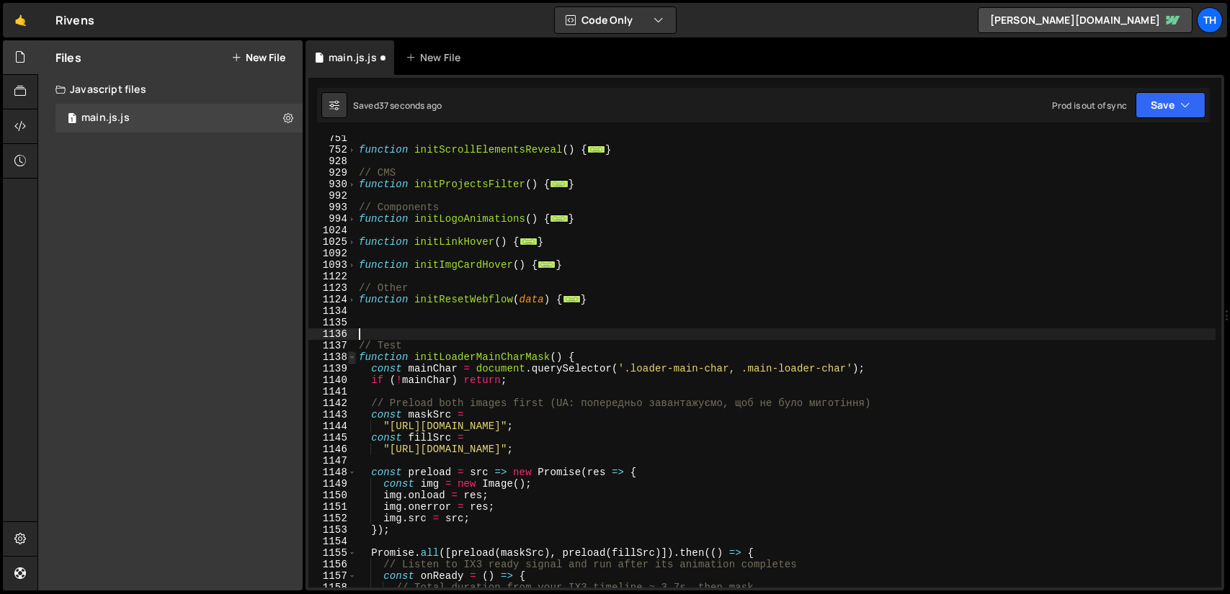
click at [351, 357] on span at bounding box center [352, 358] width 8 height 12
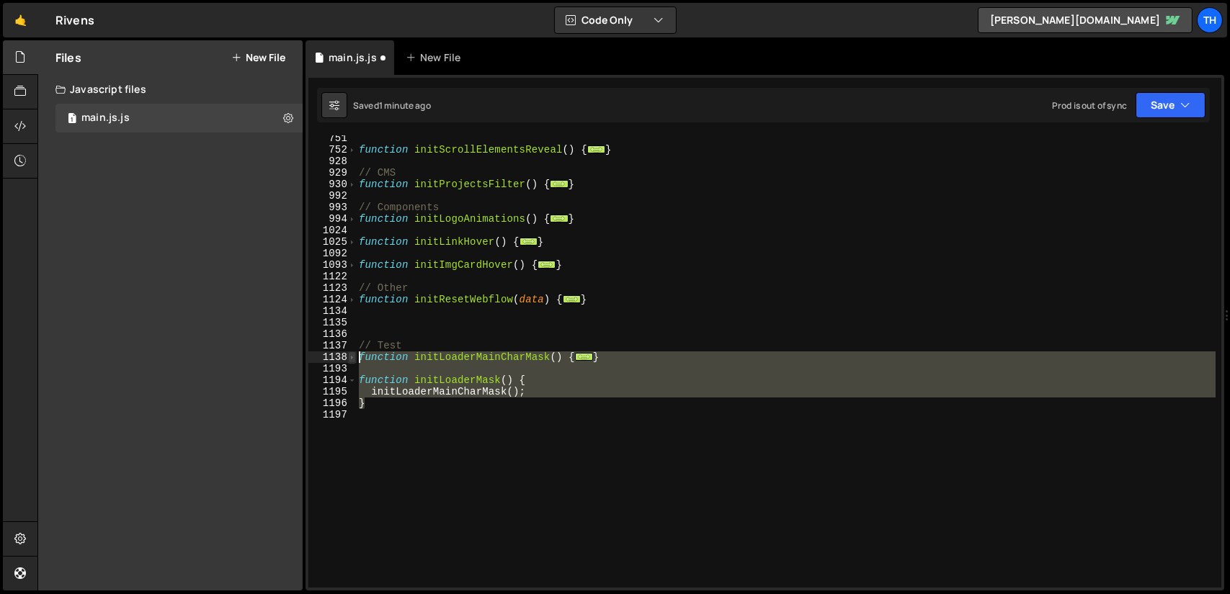
drag, startPoint x: 405, startPoint y: 400, endPoint x: 352, endPoint y: 357, distance: 69.1
click at [352, 357] on div "751 752 928 929 930 992 993 994 1024 1025 1092 1093 1122 1123 1124 1134 1135 11…" at bounding box center [764, 361] width 913 height 452
paste textarea "}"
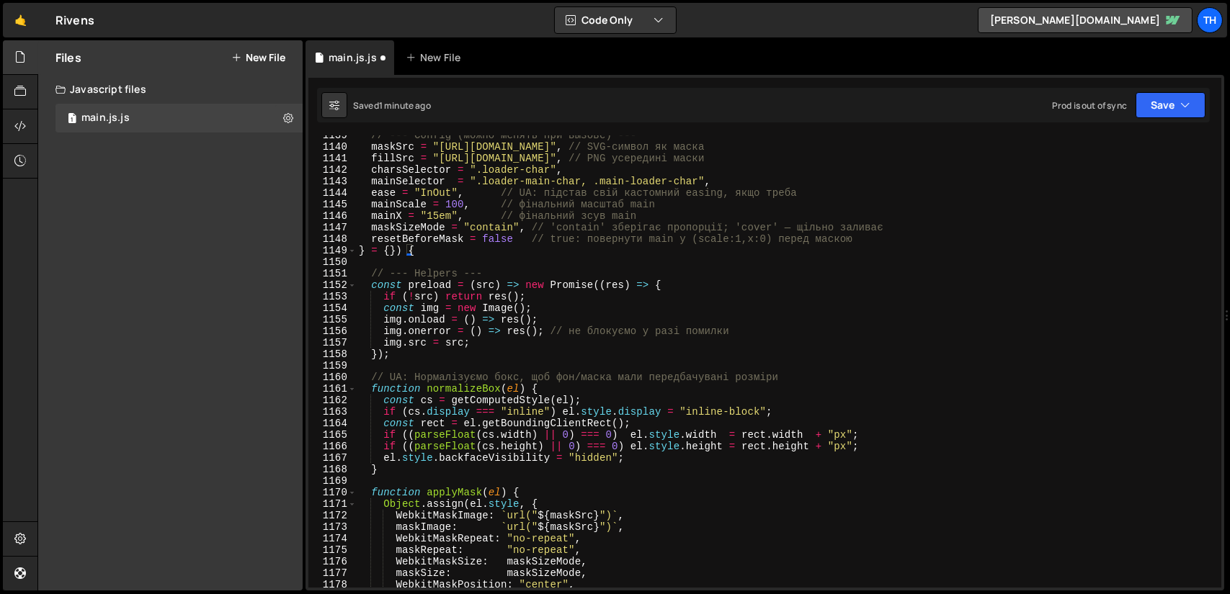
scroll to position [838, 0]
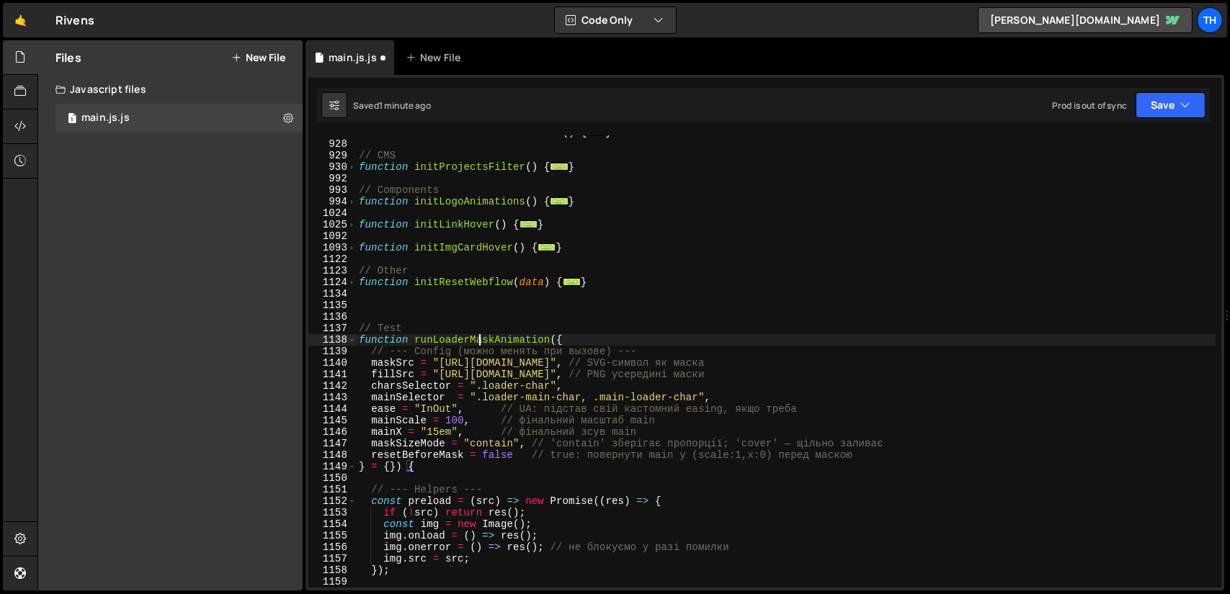
click at [480, 338] on div "function initScrollElementsReveal ( ) { ... } // CMS function initProjectsFilte…" at bounding box center [785, 364] width 859 height 475
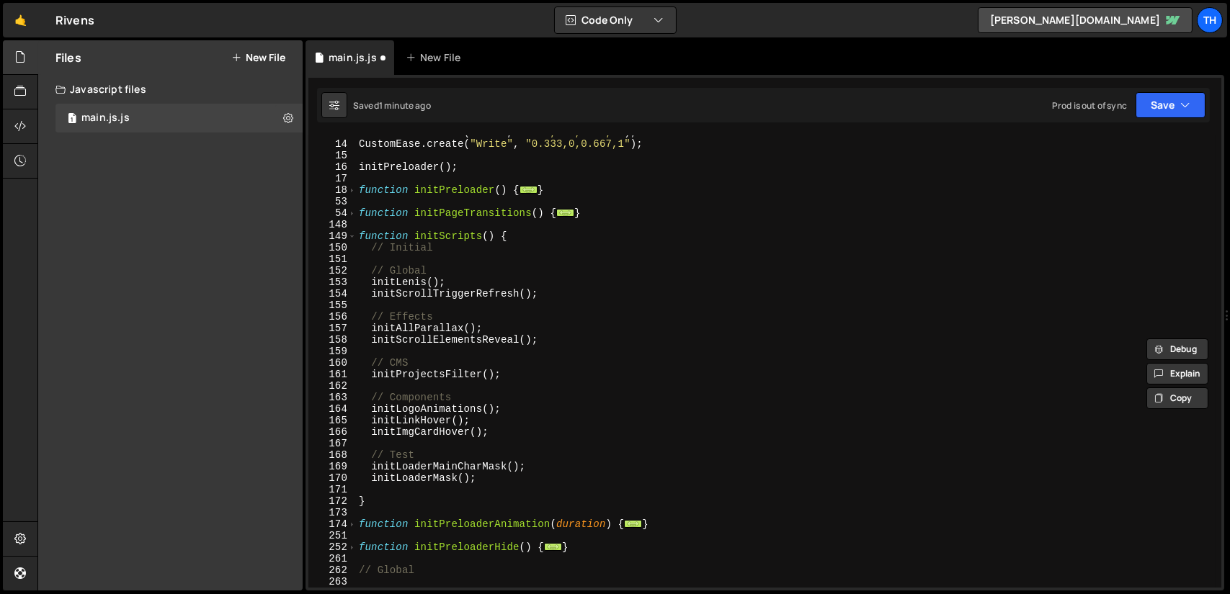
scroll to position [147, 0]
drag, startPoint x: 478, startPoint y: 477, endPoint x: 334, endPoint y: 478, distance: 144.1
click at [334, 478] on div "function runLoaderMaskAnimation({ 13 14 15 16 17 18 53 54 148 149 150 151 152 1…" at bounding box center [764, 361] width 913 height 452
type textarea "initLoaderMask();"
type textarea "initLoaderMainCharMask();"
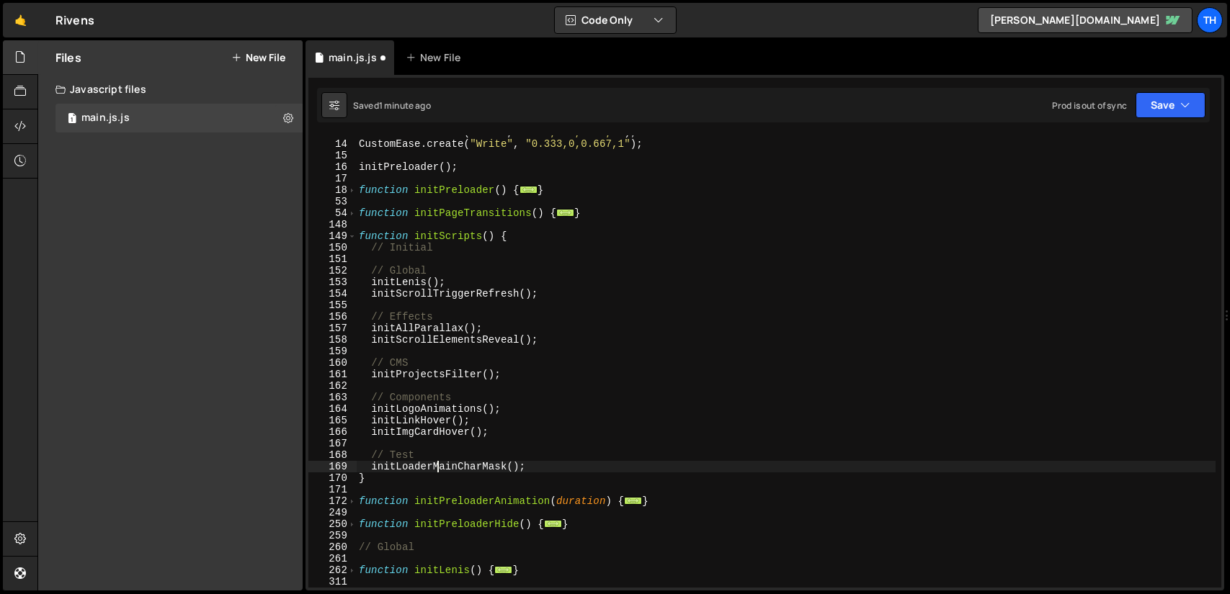
click at [439, 463] on div "CustomEase . create ( "ease" , "0.25,0.1,0.25,1" ) ; CustomEase . create ( "Wri…" at bounding box center [785, 364] width 859 height 475
paste textarea "runLoaderMaskAnimation"
click at [1171, 107] on button "Save" at bounding box center [1170, 105] width 70 height 26
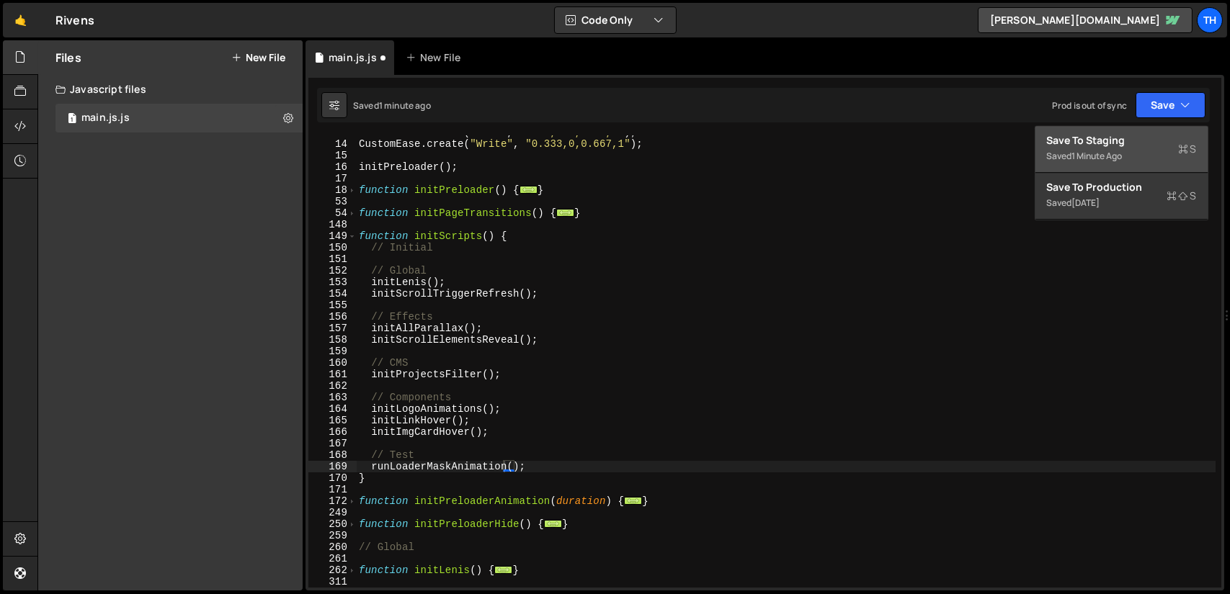
click at [1134, 146] on div "Save to Staging S" at bounding box center [1122, 140] width 150 height 14
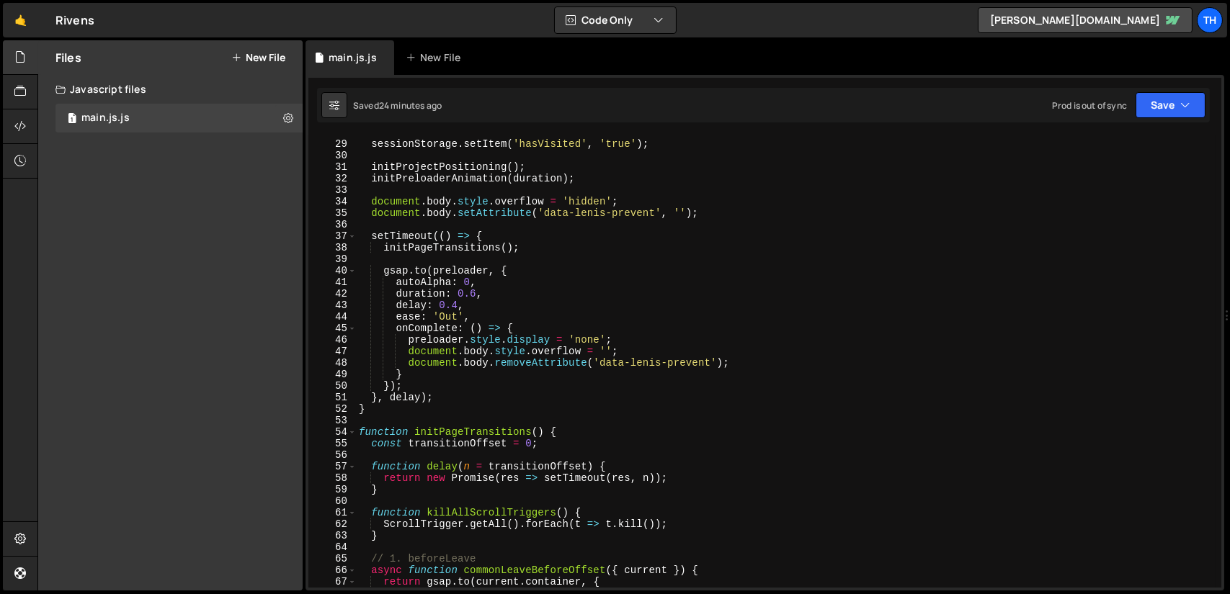
scroll to position [233, 0]
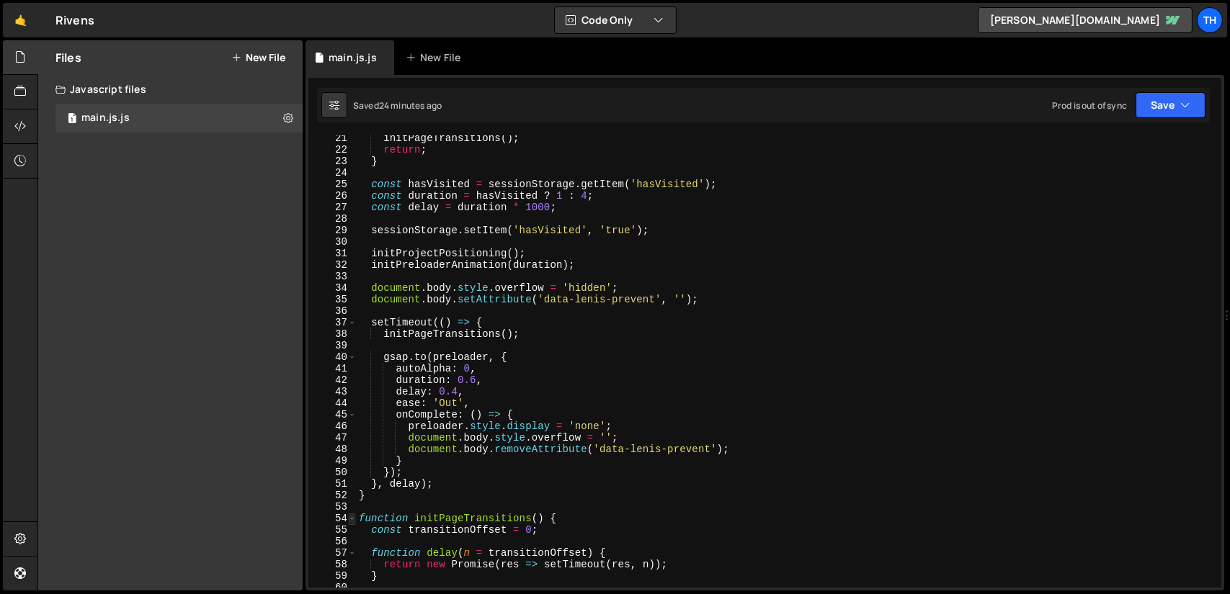
click at [353, 516] on span at bounding box center [352, 519] width 8 height 12
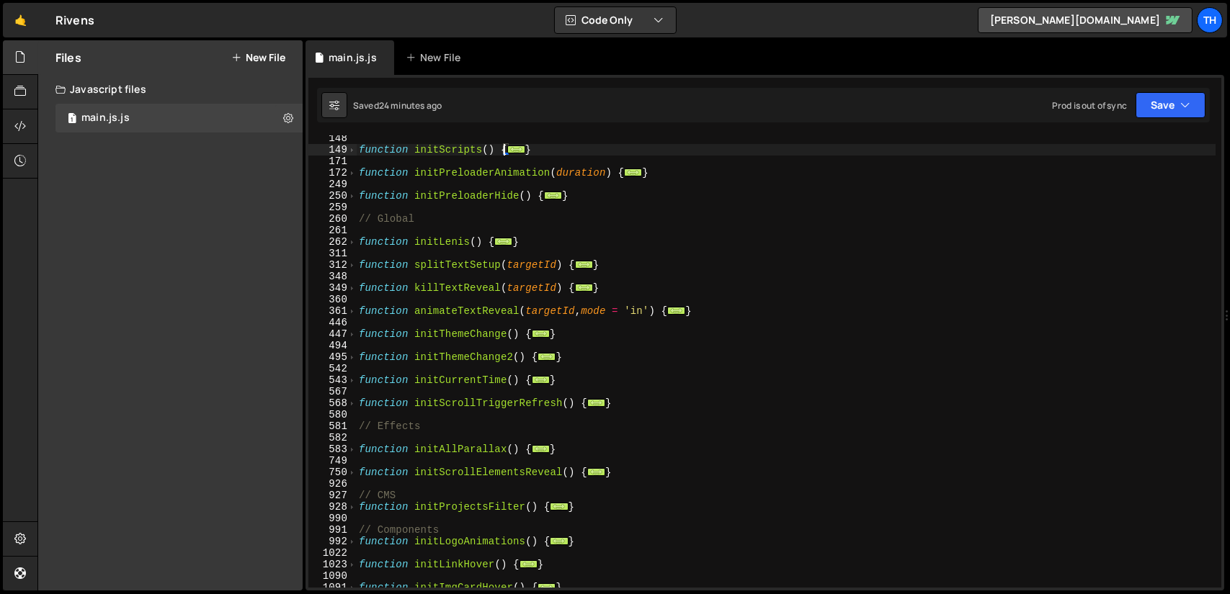
scroll to position [449, 0]
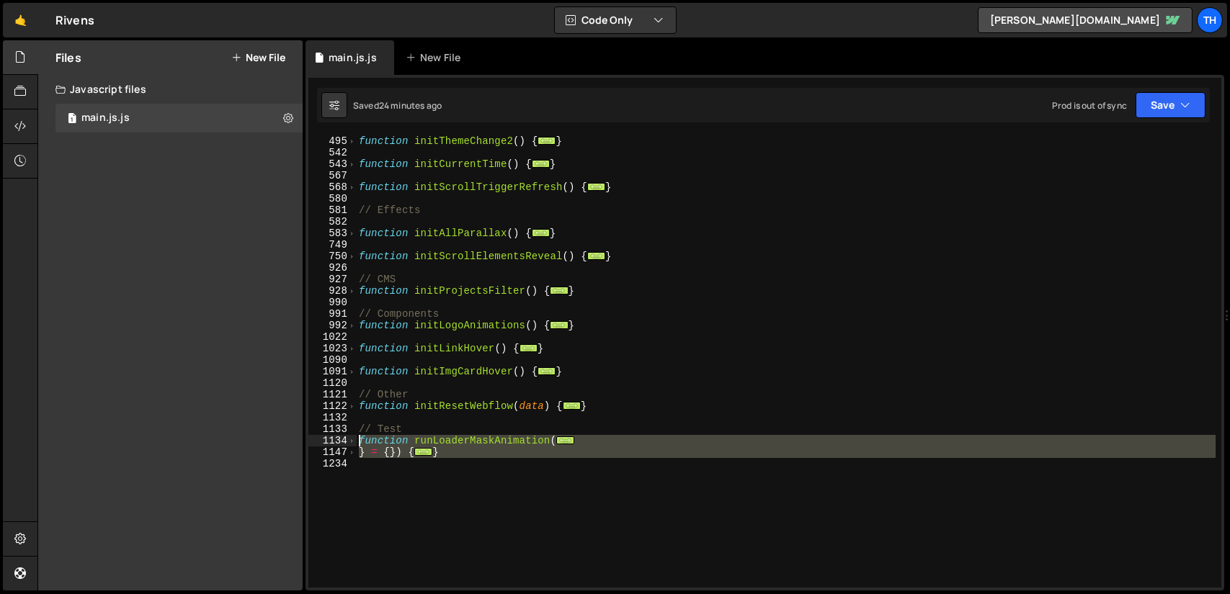
drag, startPoint x: 447, startPoint y: 460, endPoint x: 339, endPoint y: 437, distance: 110.5
click at [339, 437] on div "runLoaderMaskAnimation(); 495 542 543 567 568 580 581 582 583 749 750 926 927 9…" at bounding box center [764, 361] width 913 height 452
paste textarea "}"
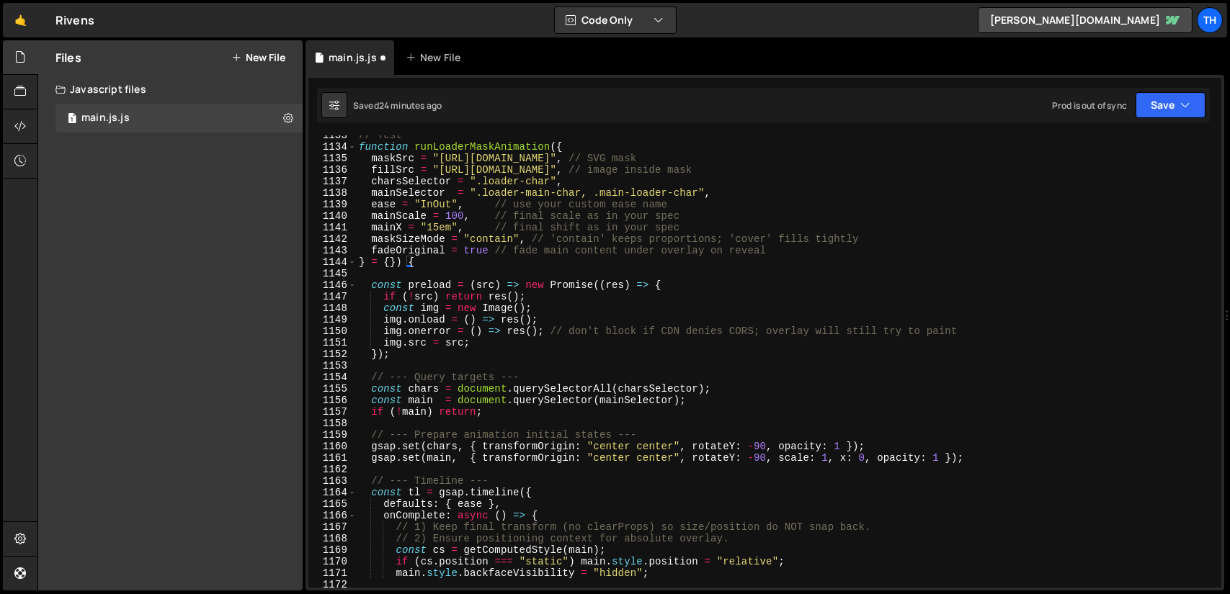
scroll to position [700, 0]
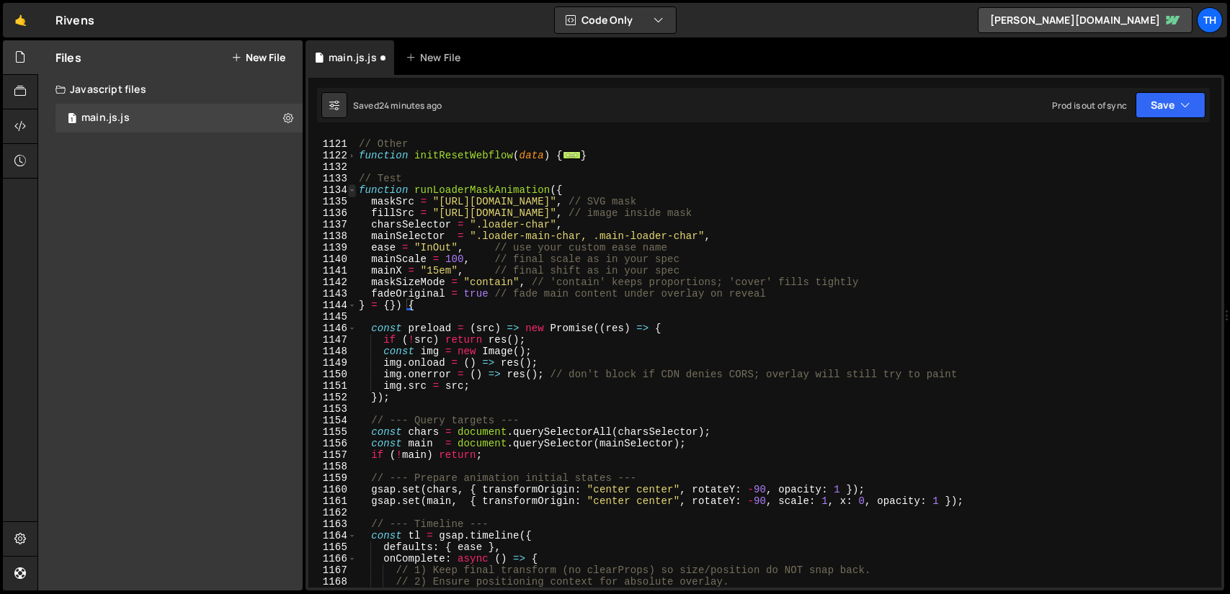
click at [354, 189] on span at bounding box center [352, 190] width 8 height 12
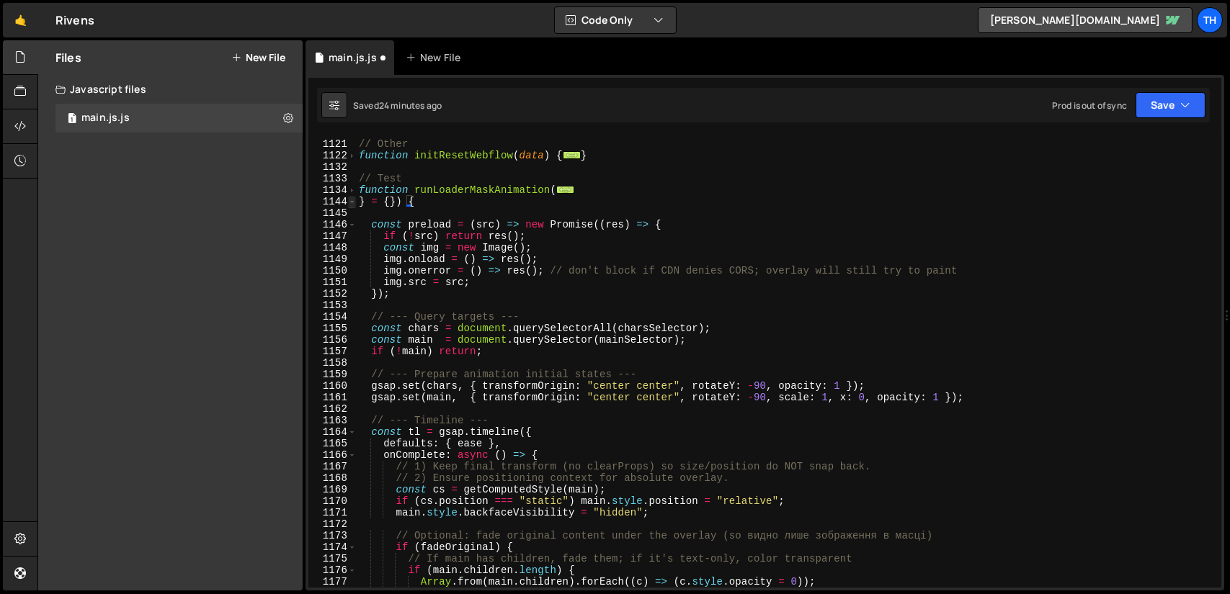
click at [350, 204] on span at bounding box center [352, 202] width 8 height 12
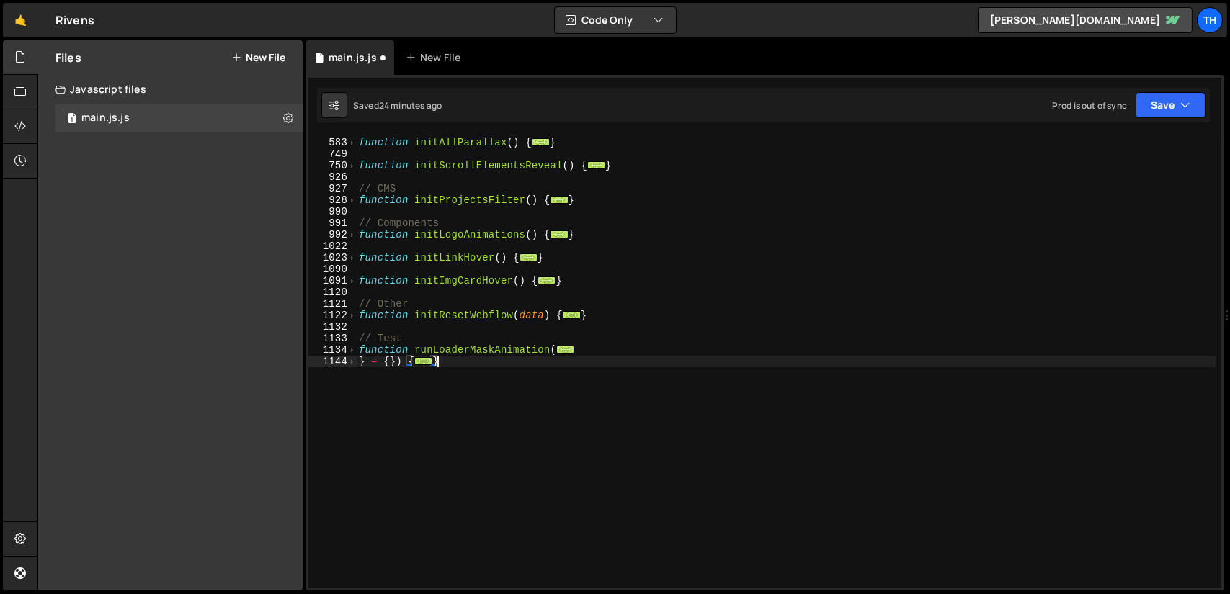
click at [360, 363] on div "function initAllParallax ( ) { ... } function initScrollElementsReveal ( ) { ..…" at bounding box center [785, 362] width 859 height 475
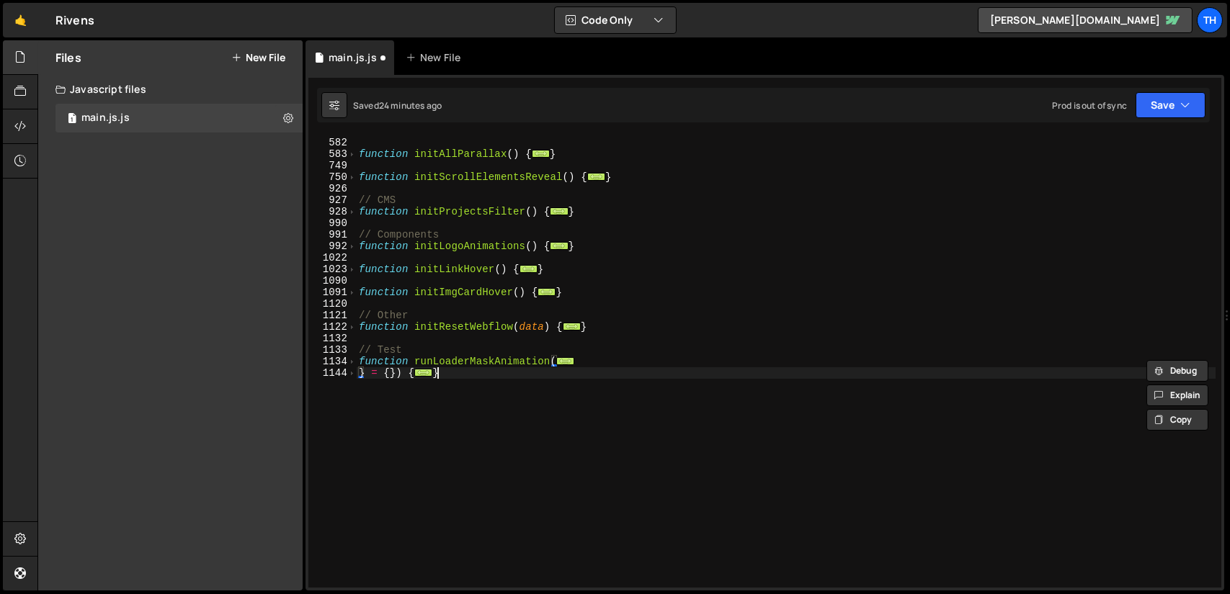
click at [503, 398] on div "// Effects function initAllParallax ( ) { ... } function initScrollElementsReve…" at bounding box center [785, 362] width 859 height 475
drag, startPoint x: 570, startPoint y: 364, endPoint x: 601, endPoint y: 363, distance: 31.0
click at [601, 363] on div "// Effects function initAllParallax ( ) { ... } function initScrollElementsReve…" at bounding box center [785, 362] width 859 height 475
click at [480, 360] on div "// Effects function initAllParallax ( ) { ... } function initScrollElementsReve…" at bounding box center [785, 362] width 859 height 475
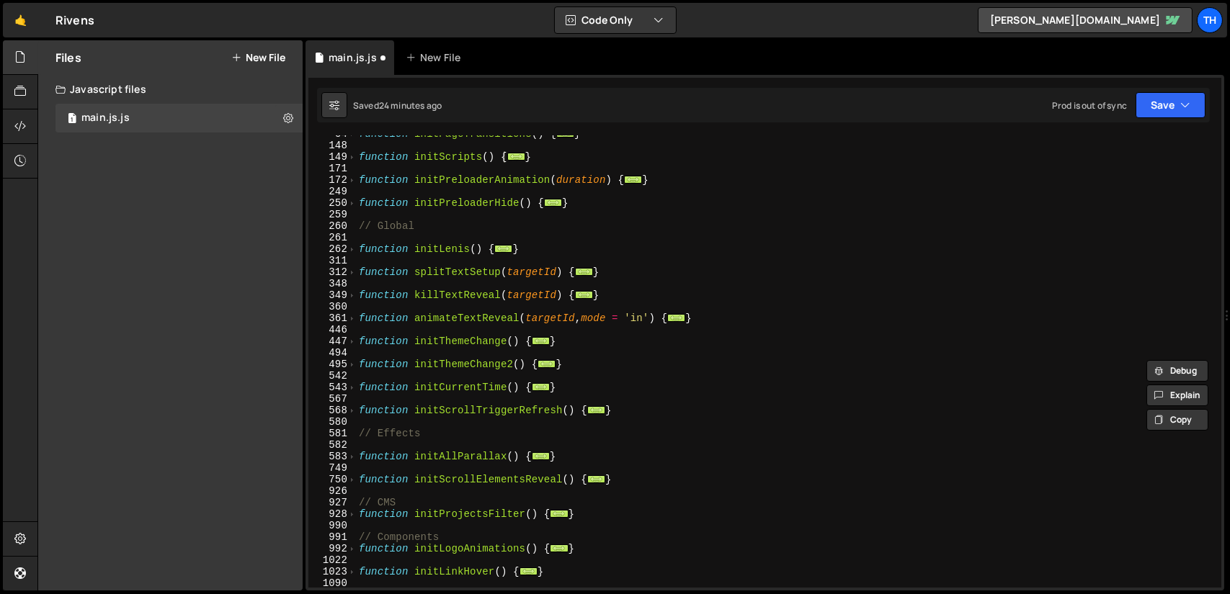
scroll to position [0, 0]
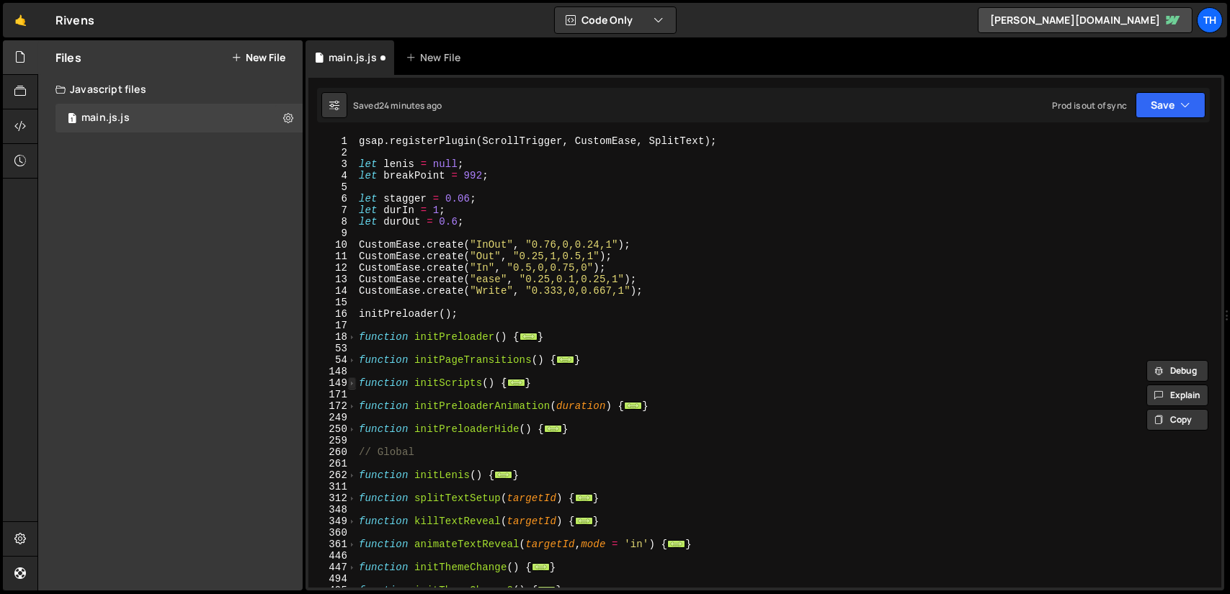
click at [352, 382] on span at bounding box center [352, 383] width 8 height 12
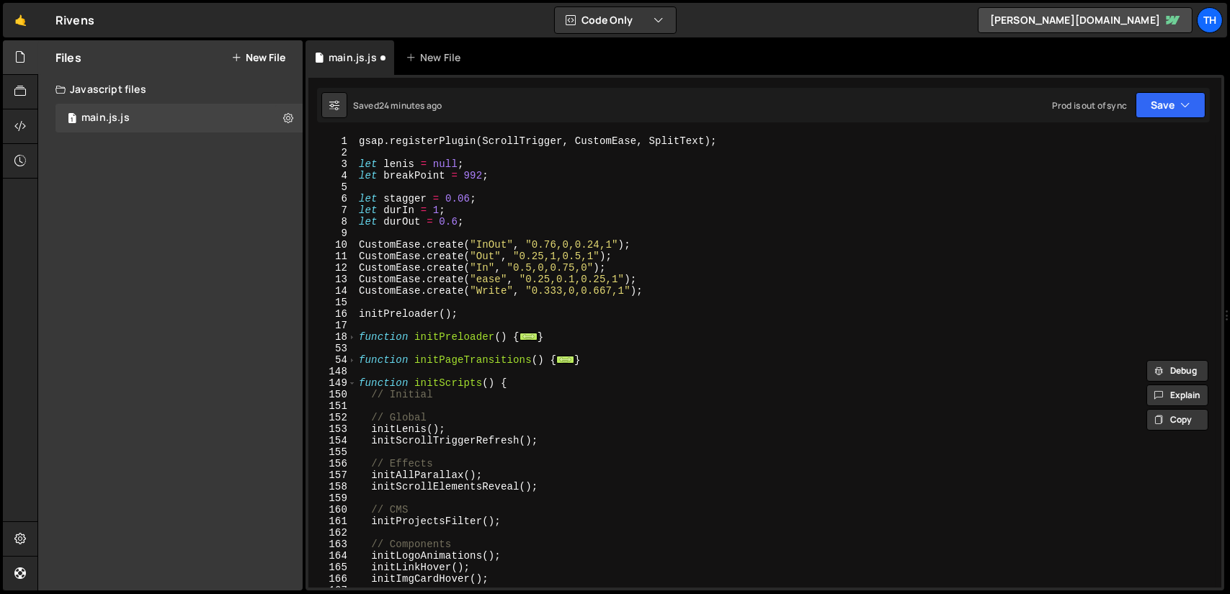
scroll to position [173, 0]
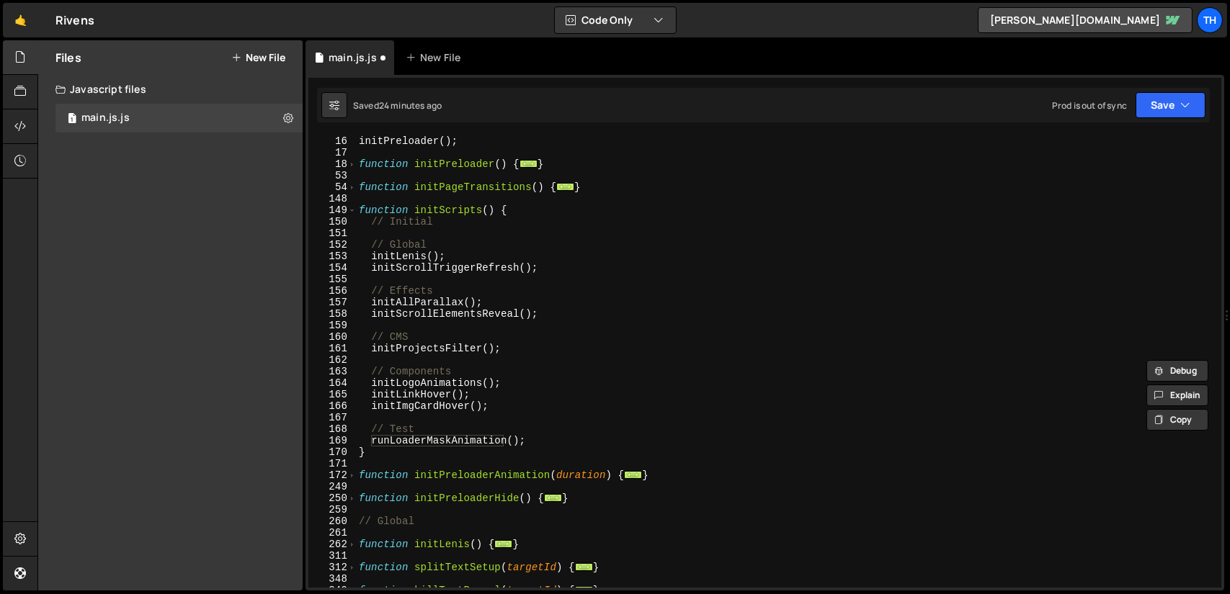
click at [431, 441] on div "initPreloader ( ) ; function initPreloader ( ) { ... } function initPageTransit…" at bounding box center [785, 372] width 859 height 475
type textarea "runLoaderMaskAnimation();"
click at [431, 441] on div "initPreloader ( ) ; function initPreloader ( ) { ... } function initPageTransit…" at bounding box center [785, 372] width 859 height 475
click at [1155, 97] on button "Save" at bounding box center [1170, 105] width 70 height 26
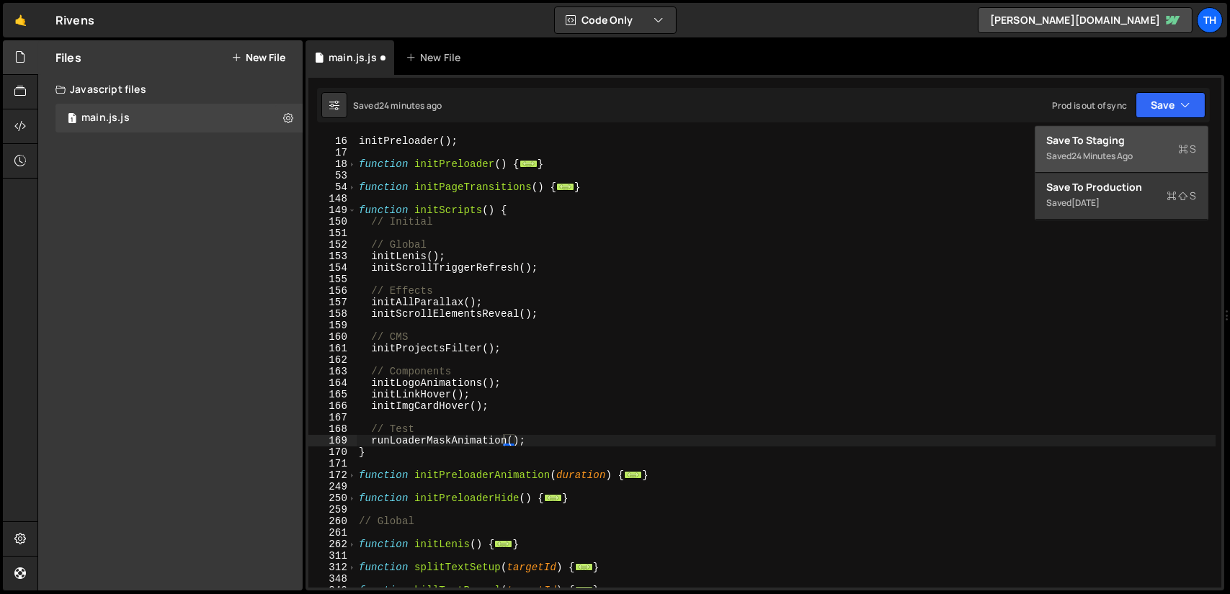
click at [1104, 143] on div "Save to Staging S" at bounding box center [1122, 140] width 150 height 14
